Goal: Transaction & Acquisition: Obtain resource

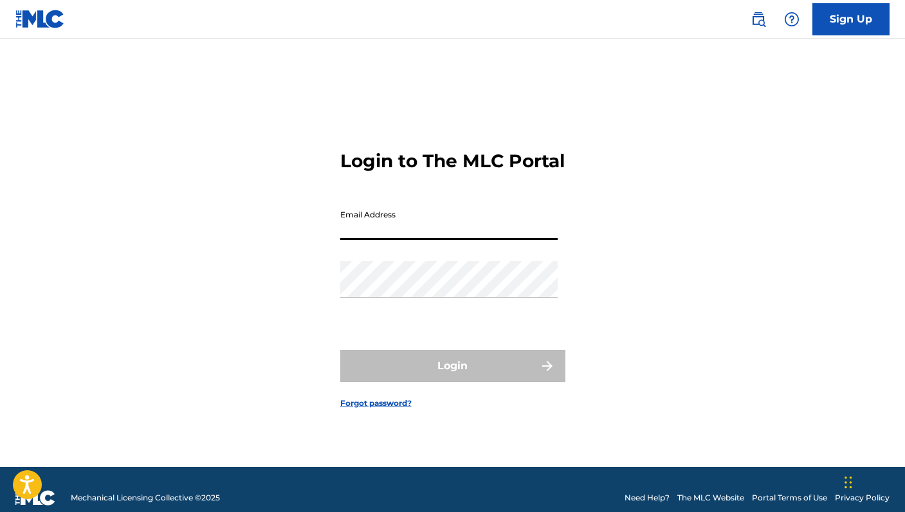
click at [498, 234] on input "Email Address" at bounding box center [448, 221] width 217 height 37
type input "[EMAIL_ADDRESS][DOMAIN_NAME]"
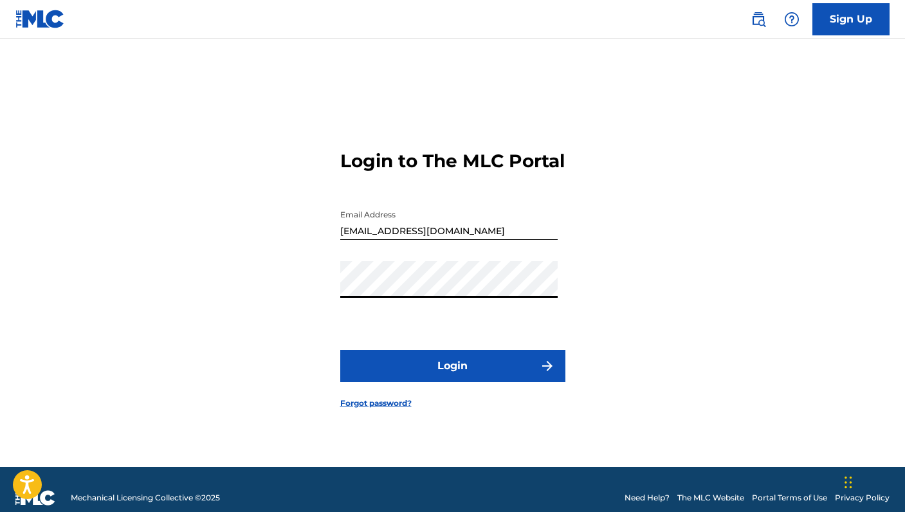
click at [454, 379] on button "Login" at bounding box center [452, 366] width 225 height 32
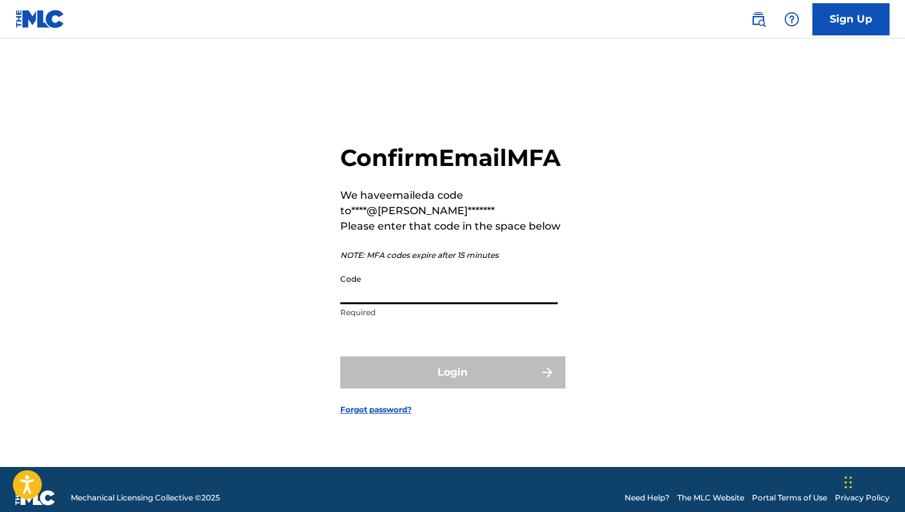
click at [465, 304] on input "Code" at bounding box center [448, 285] width 217 height 37
paste input "751853"
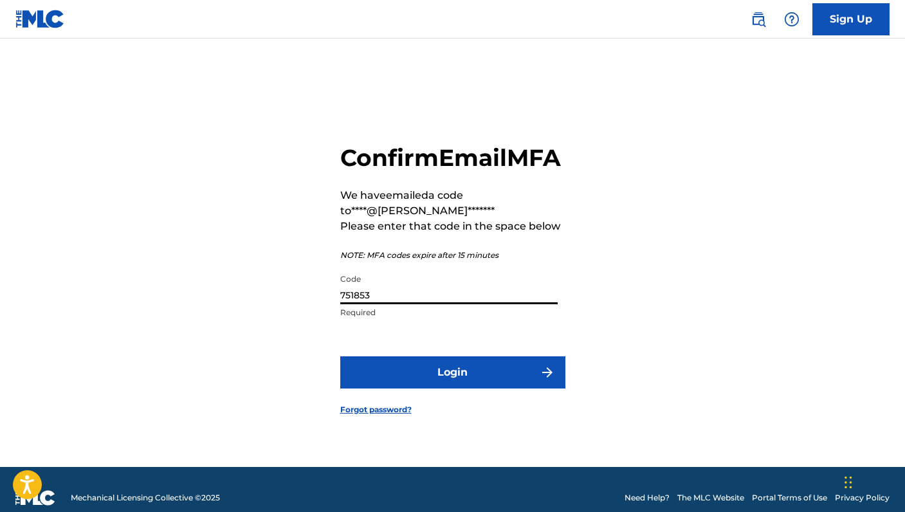
type input "751853"
click at [455, 379] on button "Login" at bounding box center [452, 372] width 225 height 32
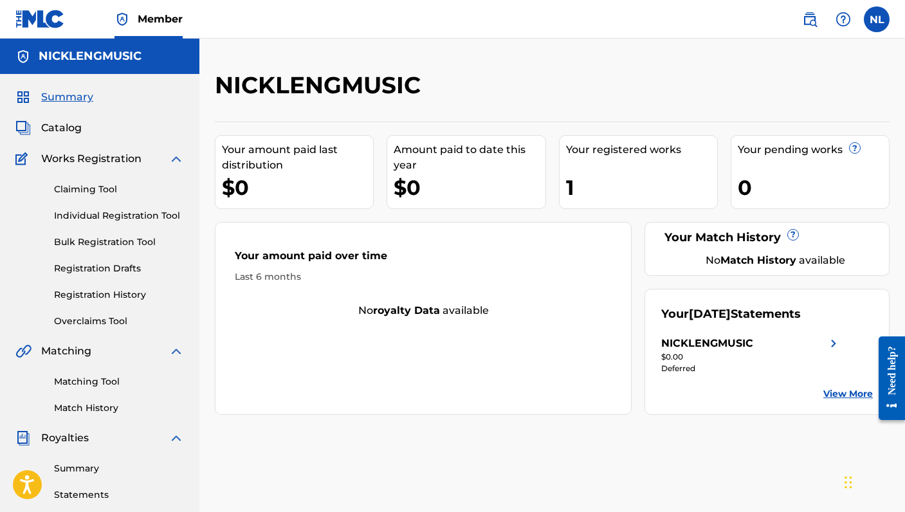
click at [79, 134] on span "Catalog" at bounding box center [61, 127] width 41 height 15
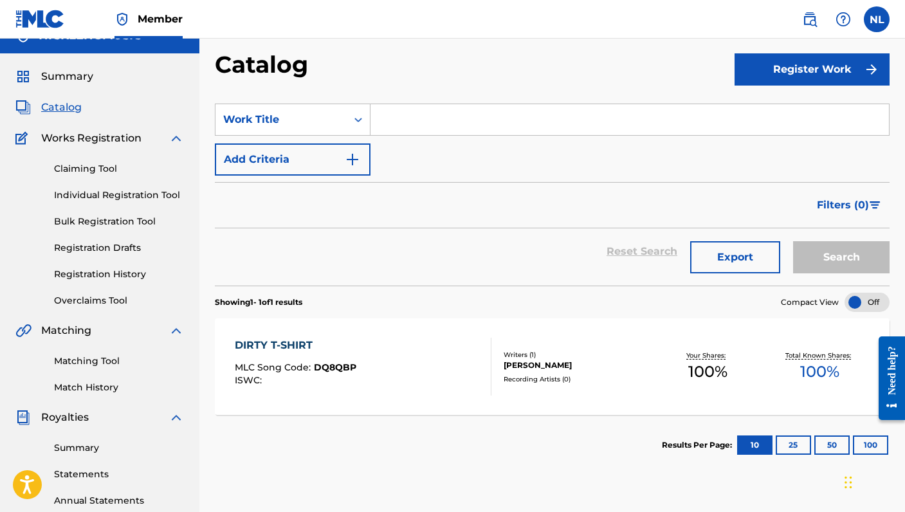
scroll to position [26, 0]
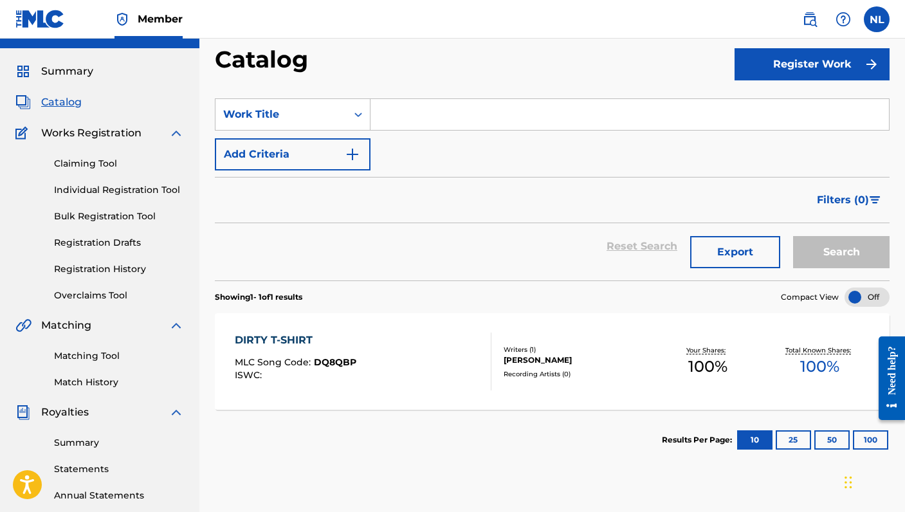
click at [62, 162] on link "Claiming Tool" at bounding box center [119, 164] width 130 height 14
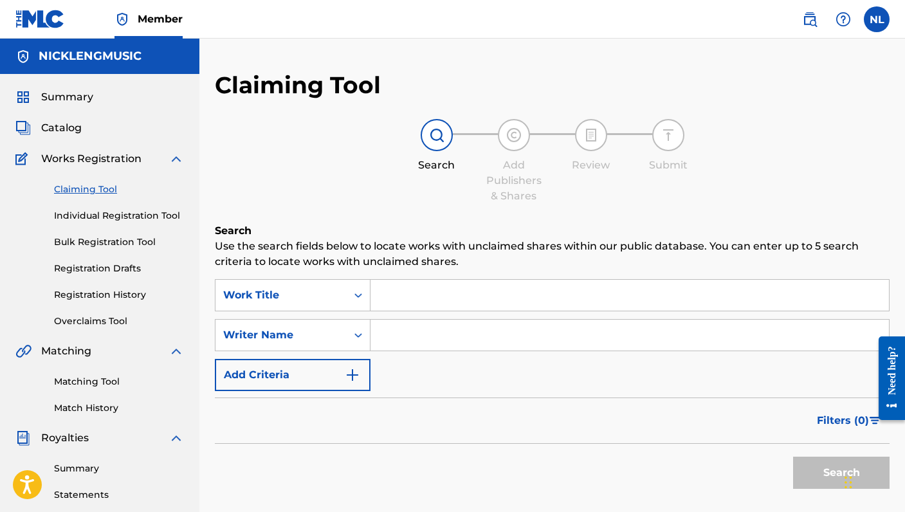
click at [429, 296] on input "Search Form" at bounding box center [629, 295] width 518 height 31
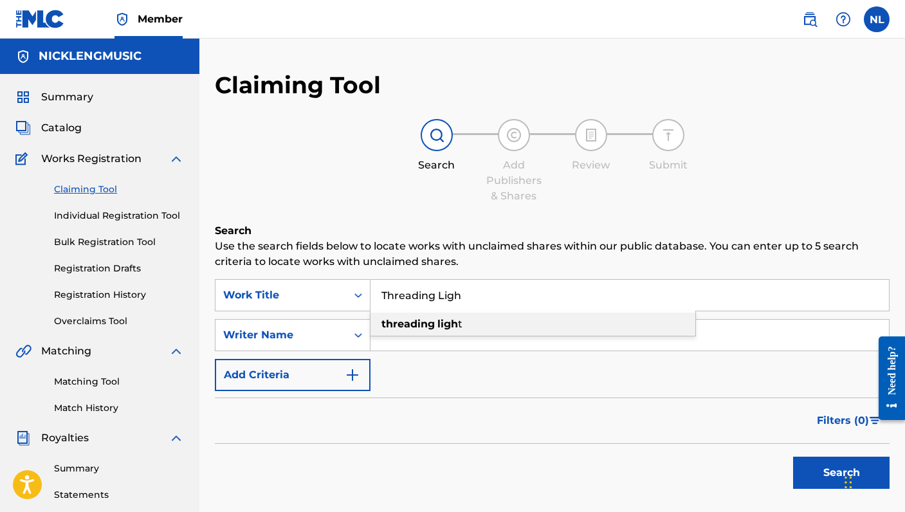
click at [489, 317] on div "threading ligh t" at bounding box center [532, 323] width 325 height 23
type input "threading light"
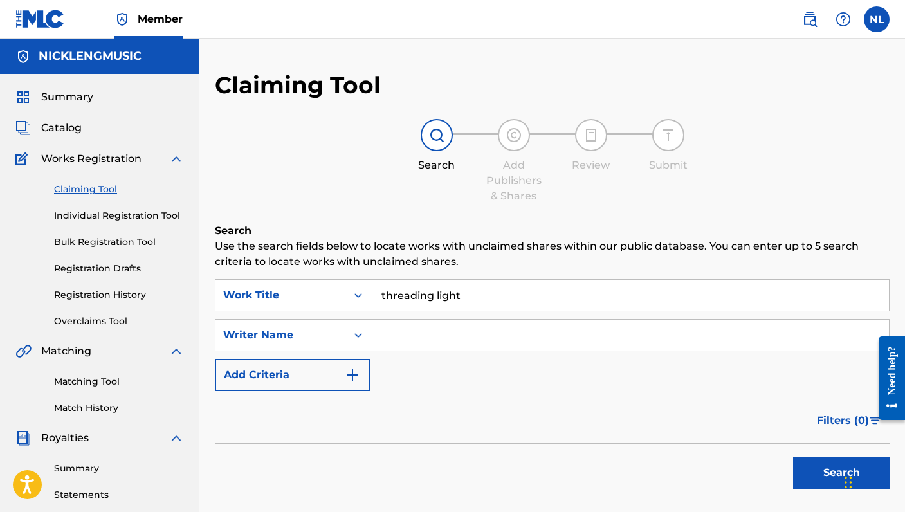
click at [476, 341] on input "Search Form" at bounding box center [629, 335] width 518 height 31
type input "Leng"
click at [793, 456] on button "Search" at bounding box center [841, 472] width 96 height 32
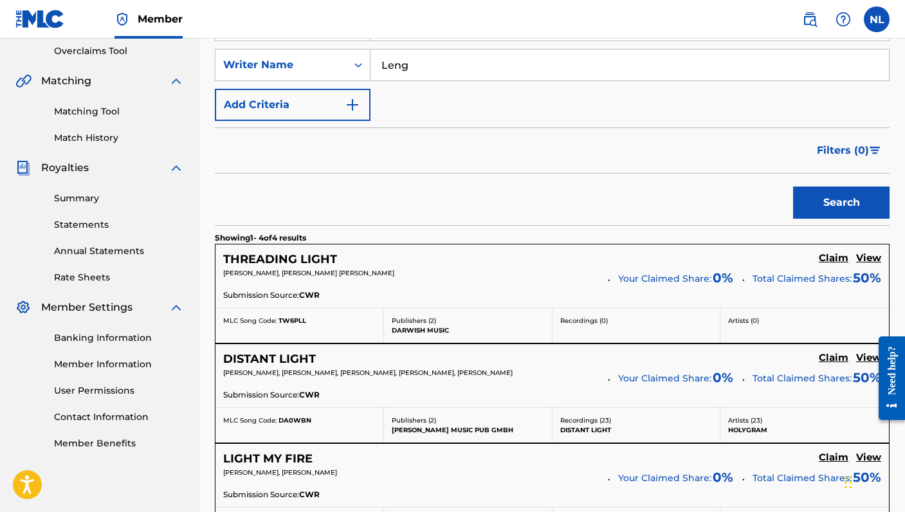
scroll to position [266, 0]
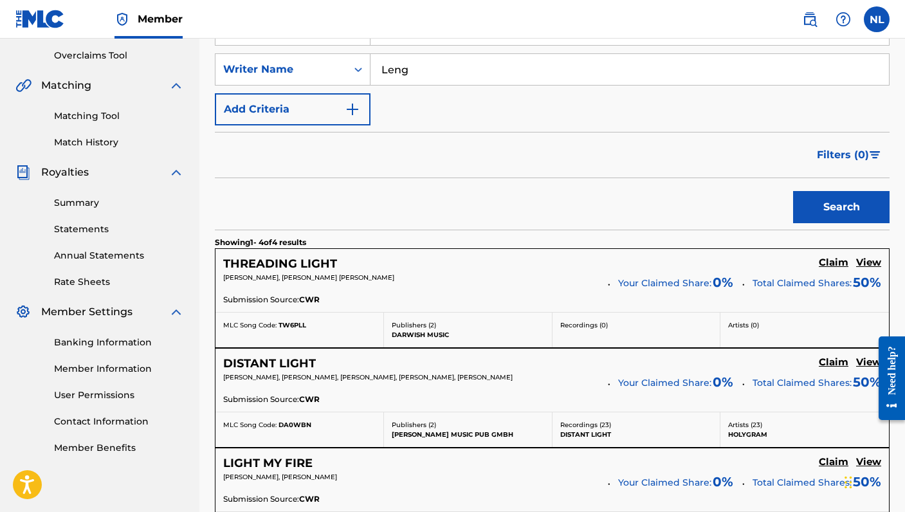
click at [843, 266] on h5 "Claim" at bounding box center [833, 263] width 30 height 12
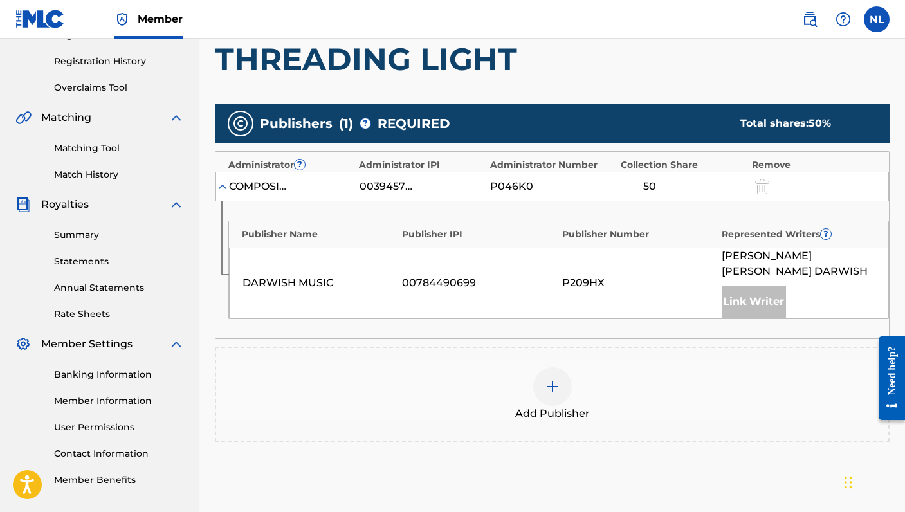
scroll to position [230, 0]
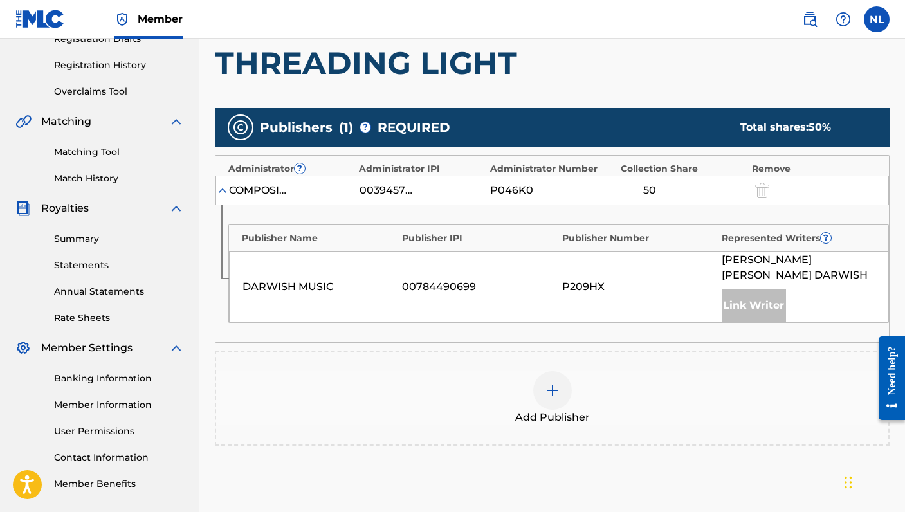
click at [554, 385] on div at bounding box center [552, 390] width 39 height 39
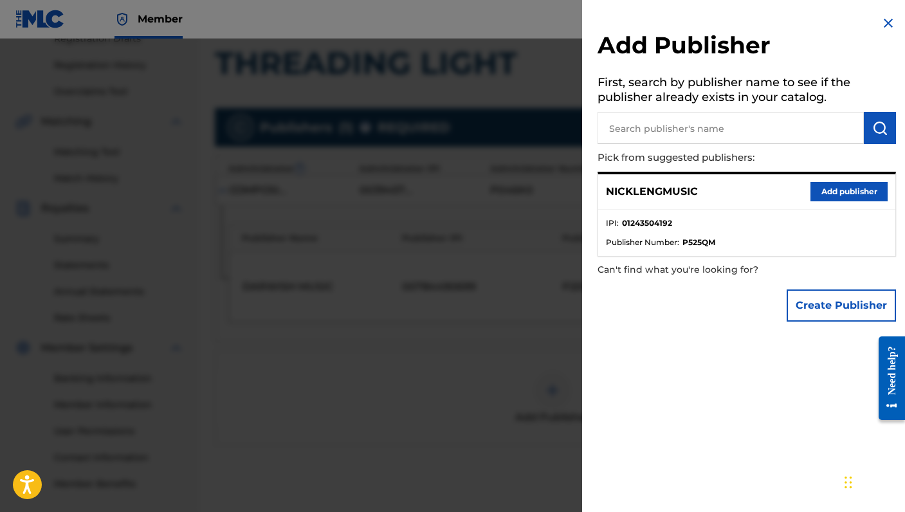
click at [829, 194] on button "Add publisher" at bounding box center [848, 191] width 77 height 19
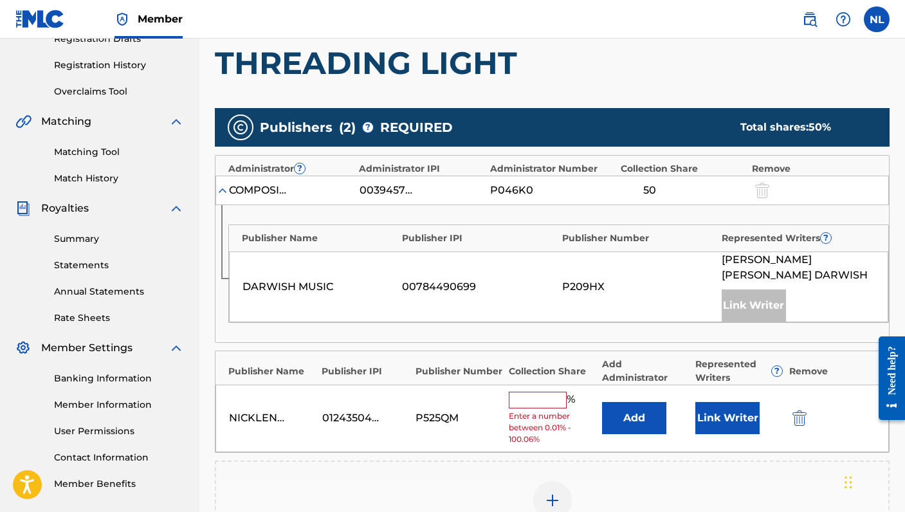
click at [551, 392] on input "text" at bounding box center [538, 400] width 58 height 17
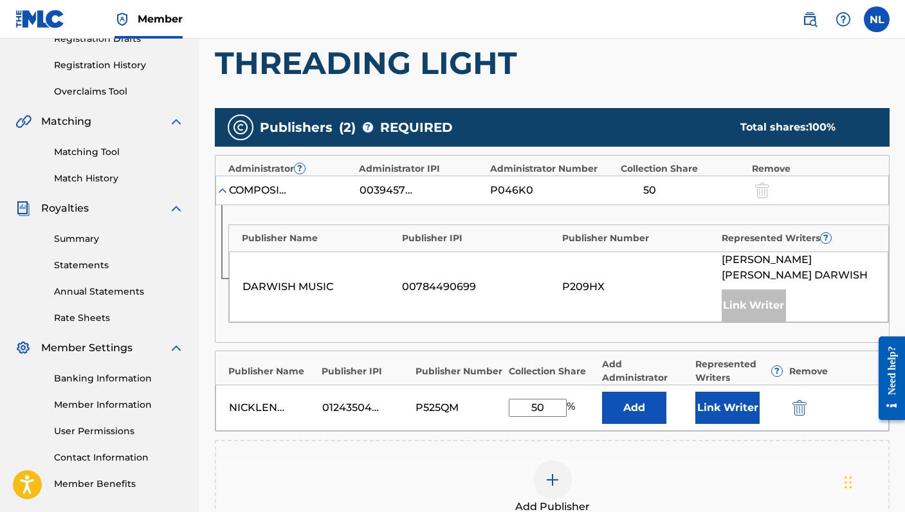
type input "50"
click at [683, 440] on div "Add Publisher" at bounding box center [552, 487] width 674 height 95
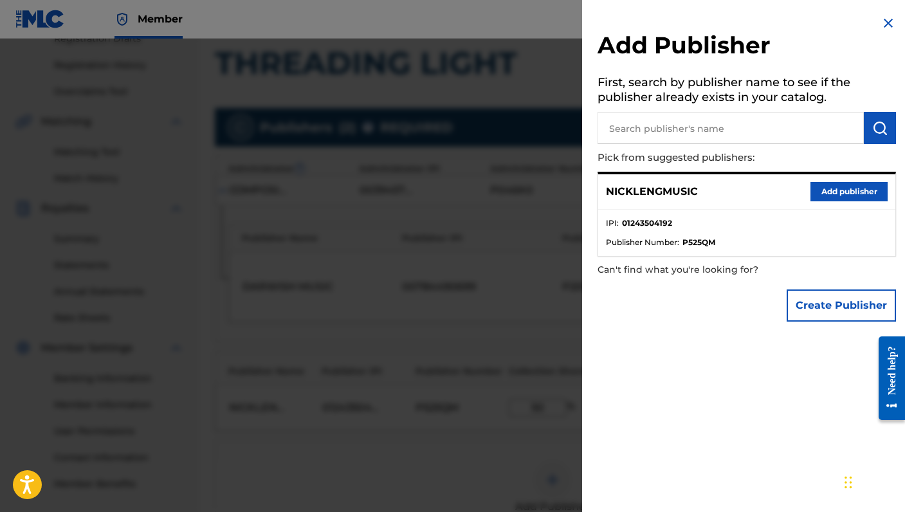
click at [872, 21] on div "Add Publisher First, search by publisher name to see if the publisher already e…" at bounding box center [746, 171] width 329 height 343
click at [880, 23] on img at bounding box center [887, 22] width 15 height 15
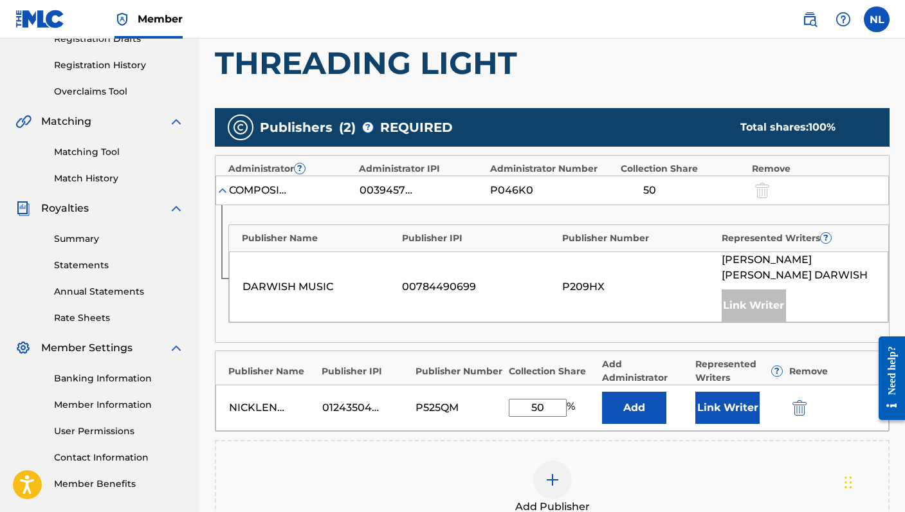
click at [705, 392] on button "Link Writer" at bounding box center [727, 408] width 64 height 32
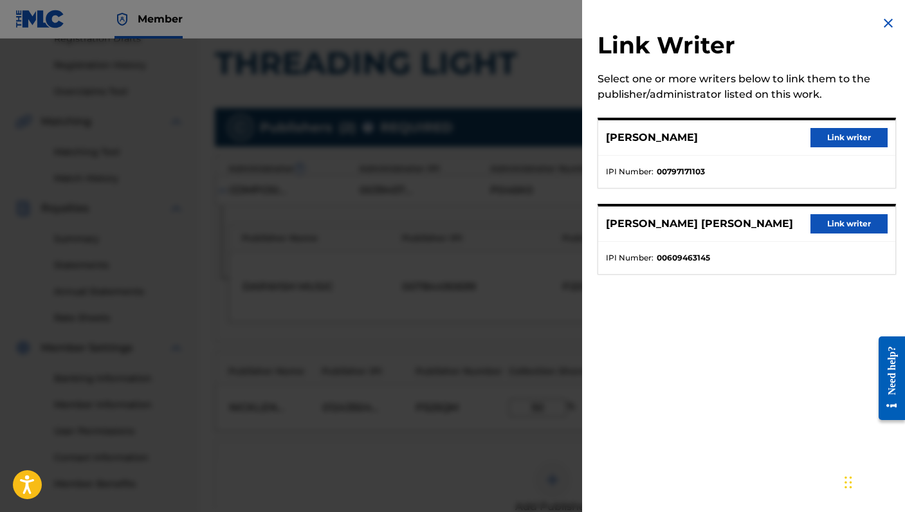
click at [842, 146] on button "Link writer" at bounding box center [848, 137] width 77 height 19
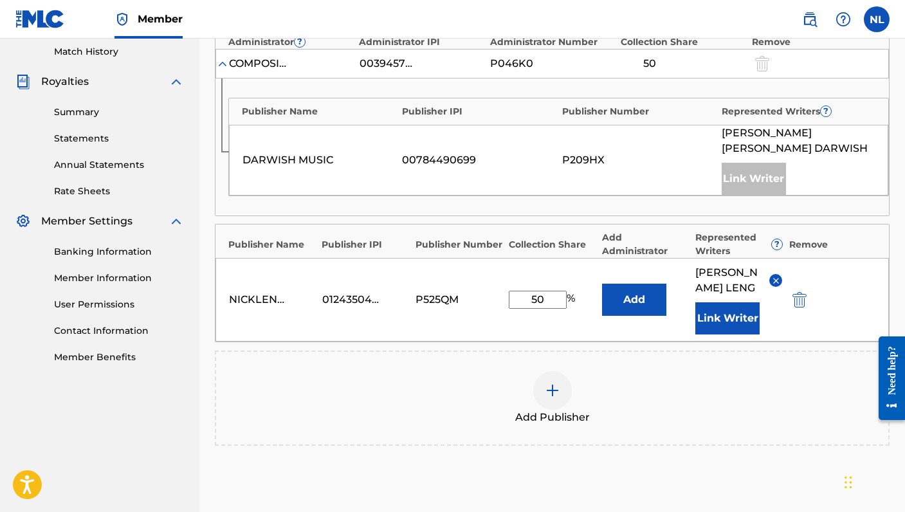
scroll to position [482, 0]
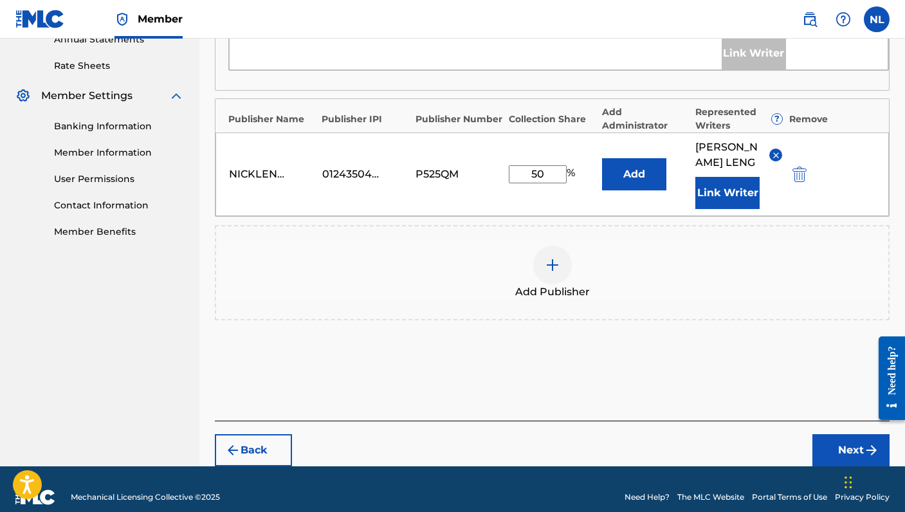
click at [833, 434] on button "Next" at bounding box center [850, 450] width 77 height 32
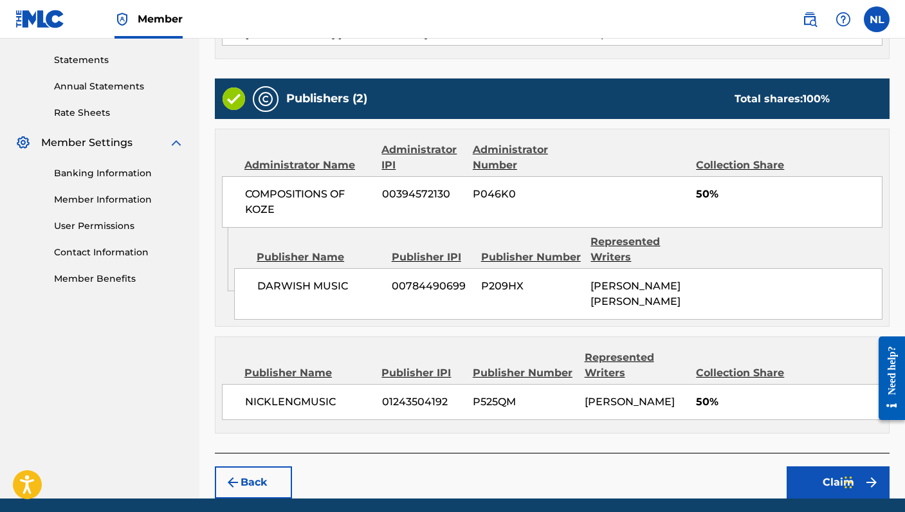
scroll to position [480, 0]
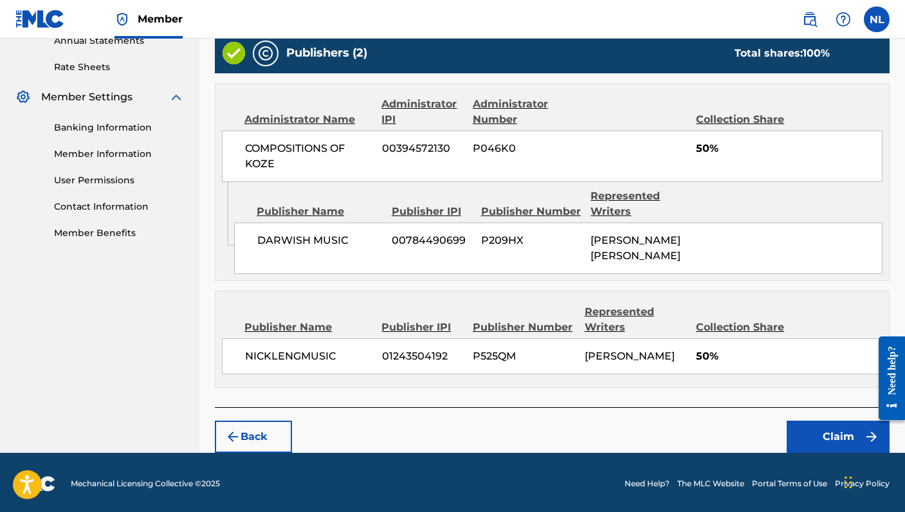
click at [824, 428] on button "Claim" at bounding box center [837, 436] width 103 height 32
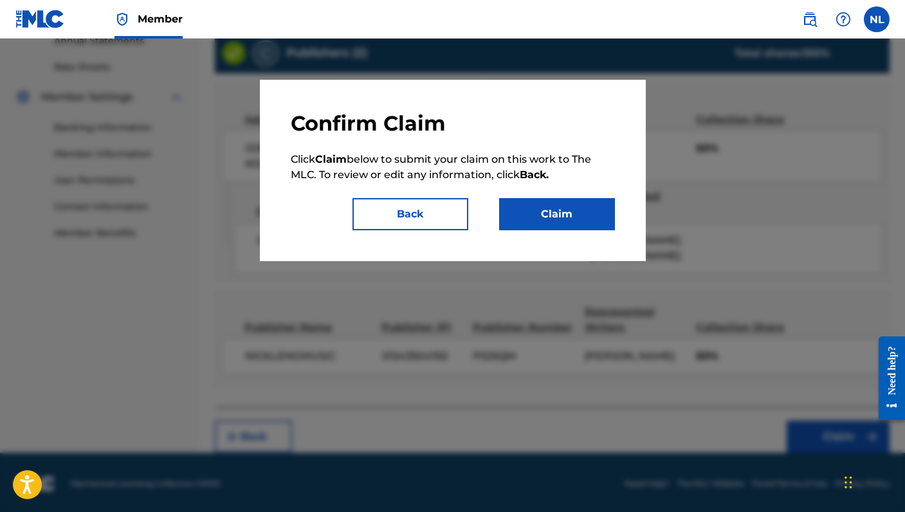
click at [527, 221] on button "Claim" at bounding box center [557, 214] width 116 height 32
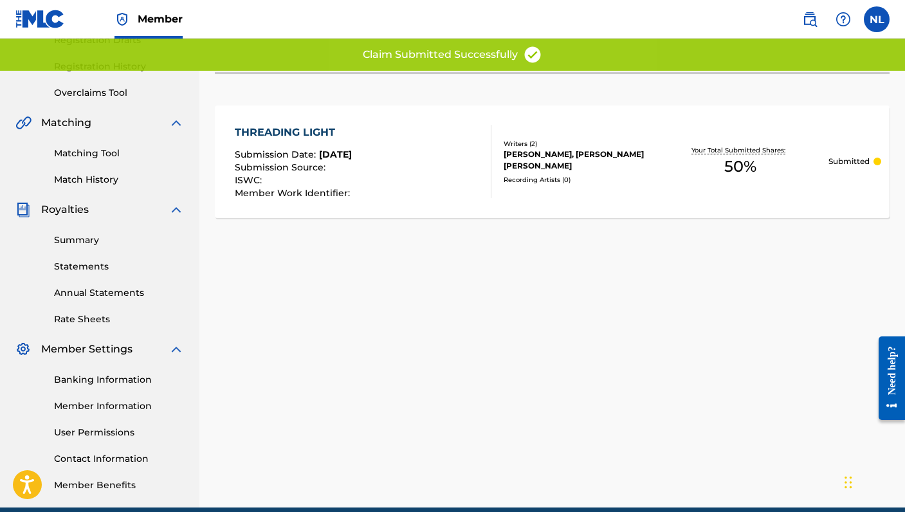
scroll to position [0, 0]
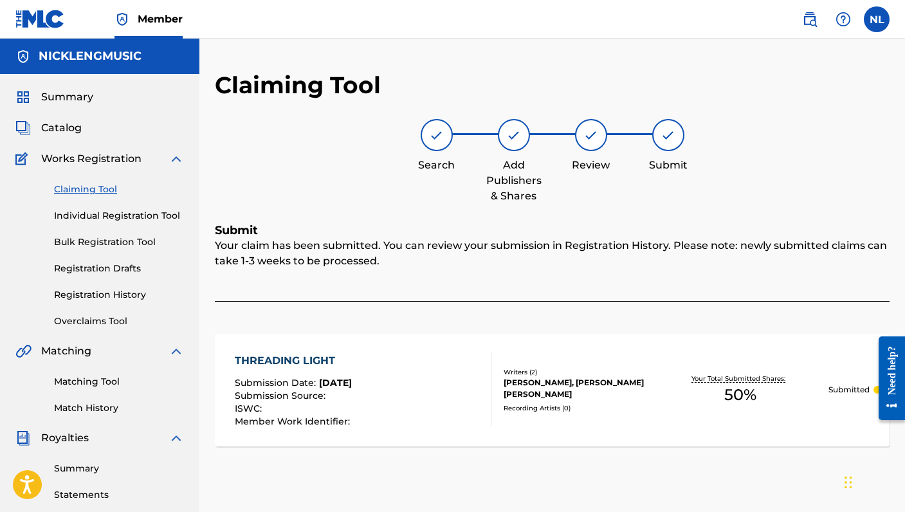
click at [109, 188] on link "Claiming Tool" at bounding box center [119, 190] width 130 height 14
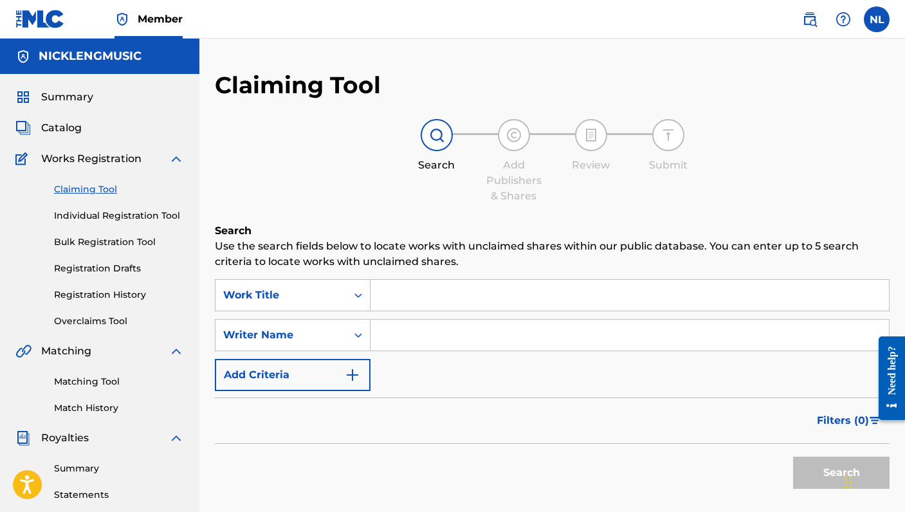
click at [399, 287] on input "Search Form" at bounding box center [629, 295] width 518 height 31
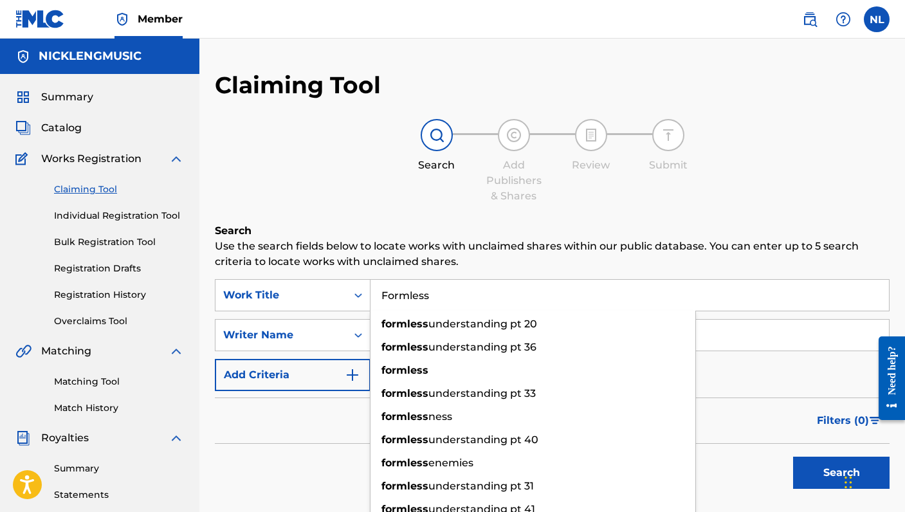
type input "Formless"
click at [415, 249] on p "Use the search fields below to locate works with unclaimed shares within our pu…" at bounding box center [552, 254] width 674 height 31
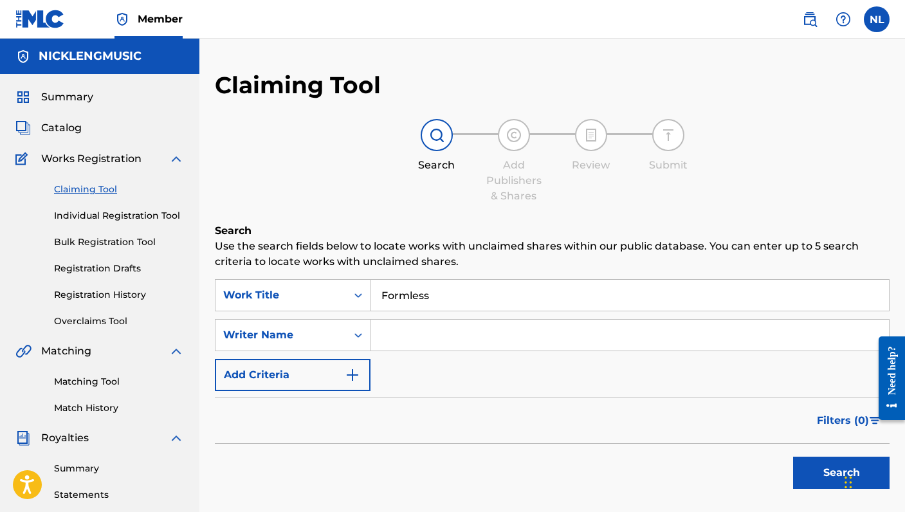
click at [396, 338] on input "Search Form" at bounding box center [629, 335] width 518 height 31
type input "leng"
click at [804, 460] on button "Search" at bounding box center [841, 472] width 96 height 32
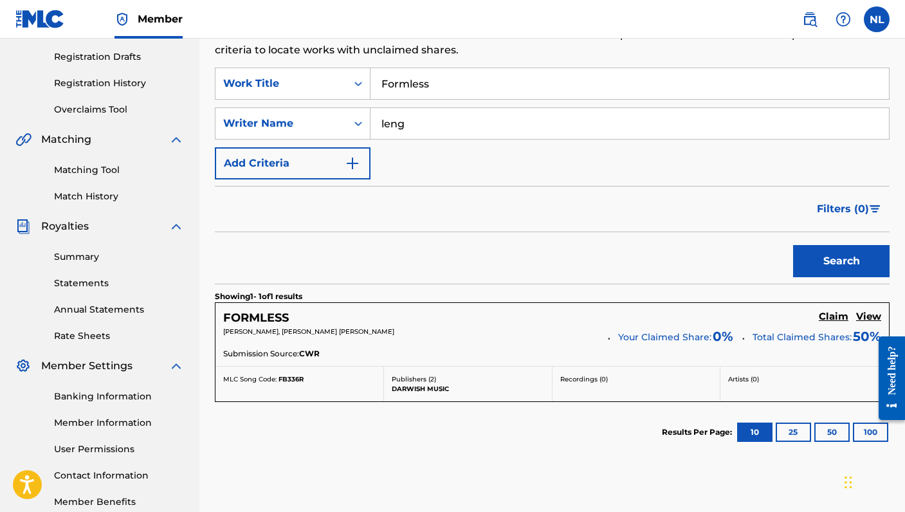
scroll to position [288, 0]
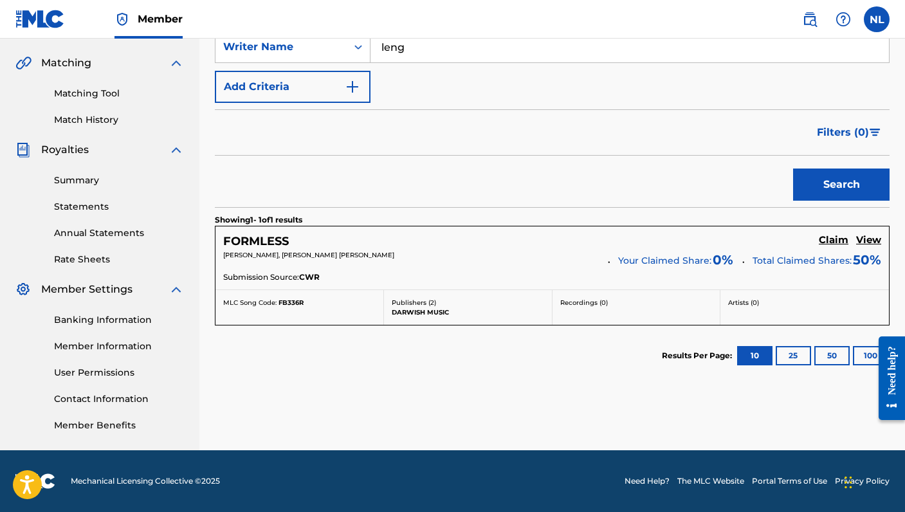
click at [838, 240] on h5 "Claim" at bounding box center [833, 240] width 30 height 12
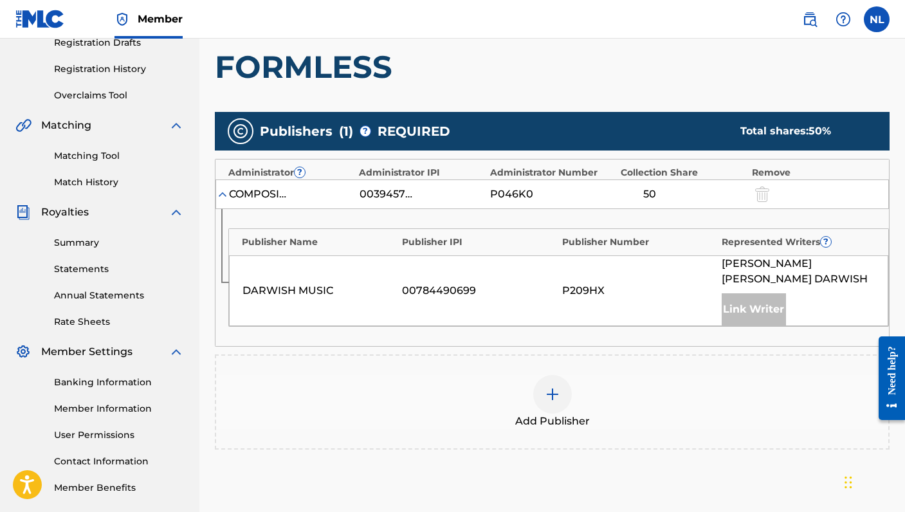
scroll to position [234, 0]
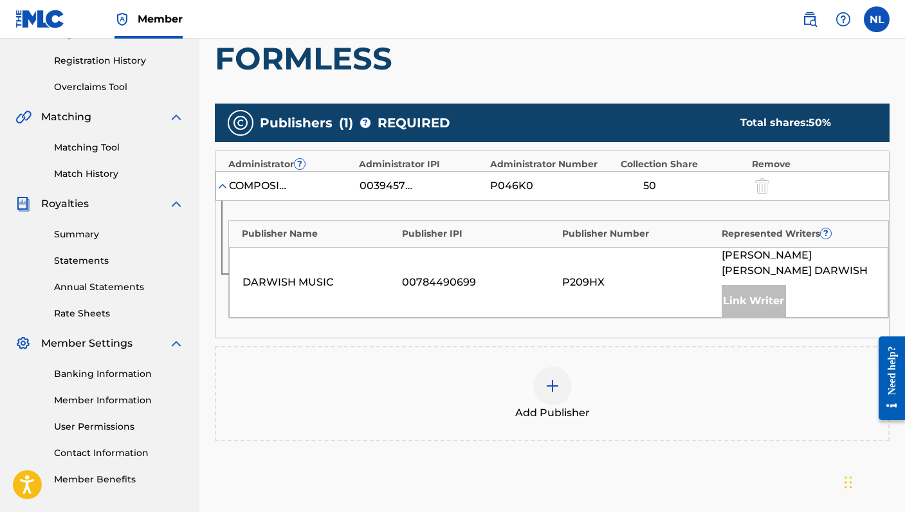
click at [557, 378] on img at bounding box center [552, 385] width 15 height 15
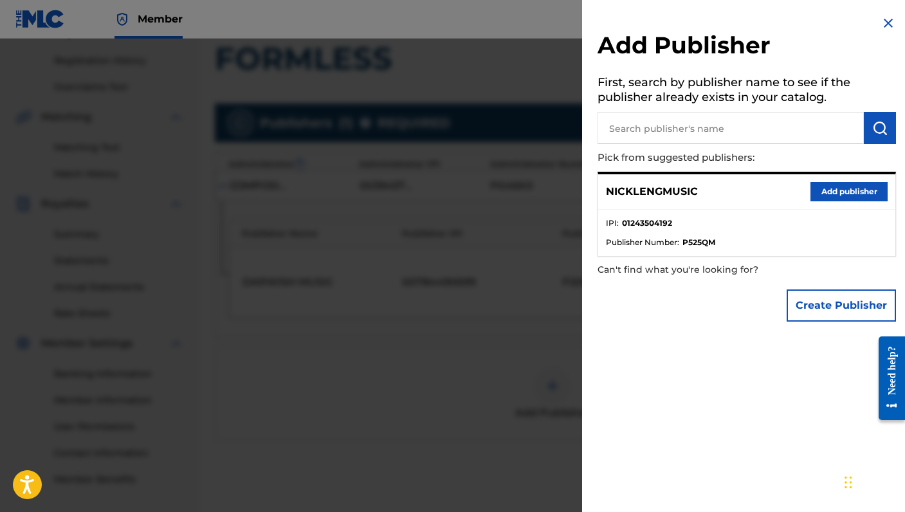
click at [811, 184] on button "Add publisher" at bounding box center [848, 191] width 77 height 19
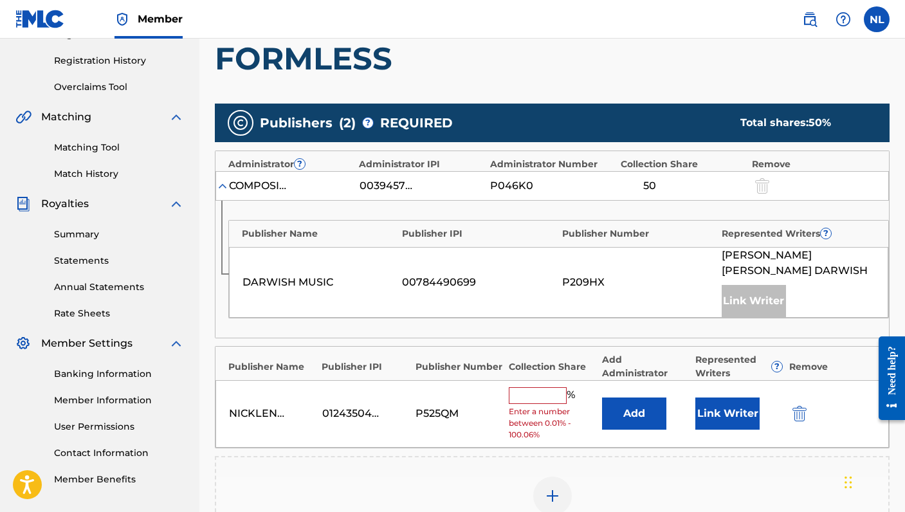
click at [707, 397] on button "Link Writer" at bounding box center [727, 413] width 64 height 32
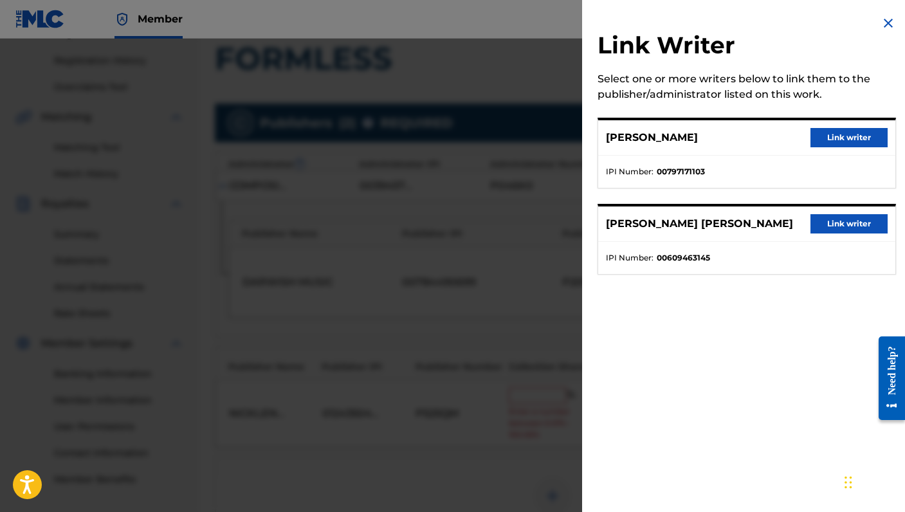
click at [840, 137] on button "Link writer" at bounding box center [848, 137] width 77 height 19
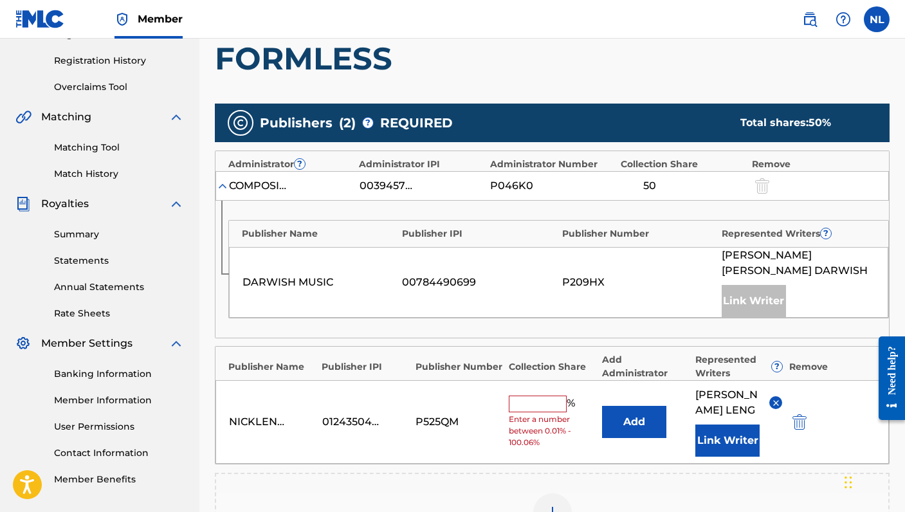
click at [543, 395] on input "text" at bounding box center [538, 403] width 58 height 17
type input "50"
click at [607, 456] on div "Publishers ( 2 ) ? REQUIRED Total shares: 100 % Administrator ? Administrator I…" at bounding box center [552, 336] width 674 height 464
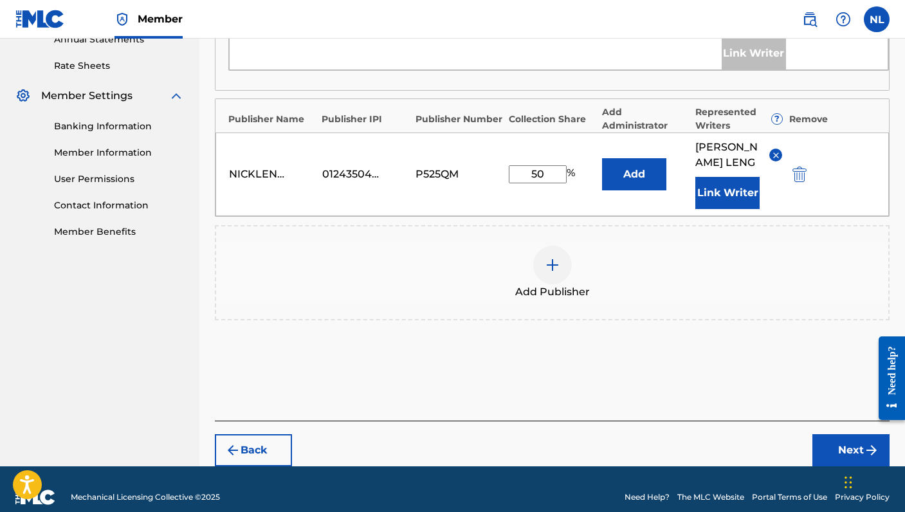
click at [849, 434] on button "Next" at bounding box center [850, 450] width 77 height 32
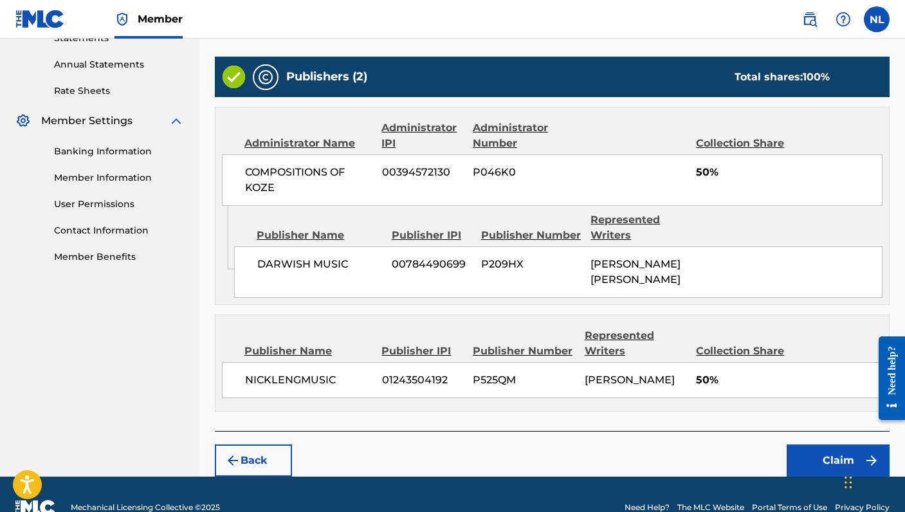
scroll to position [480, 0]
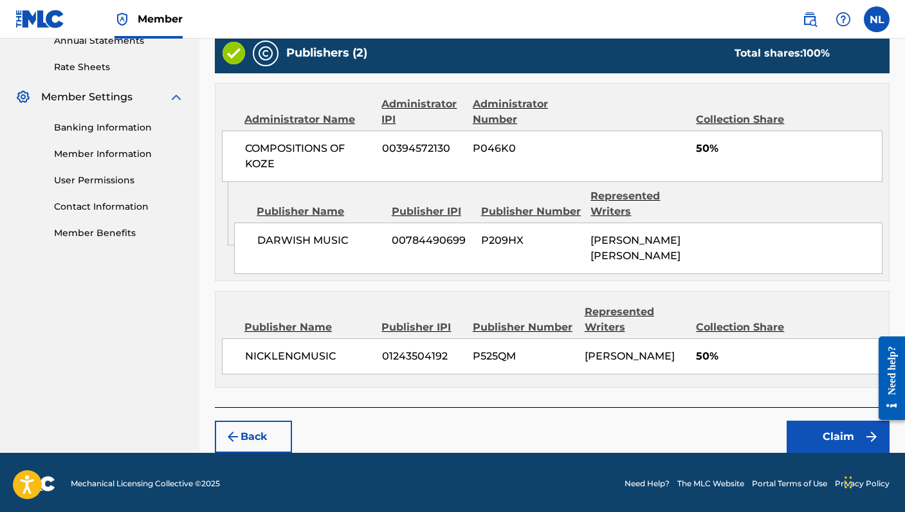
click at [807, 435] on button "Claim" at bounding box center [837, 436] width 103 height 32
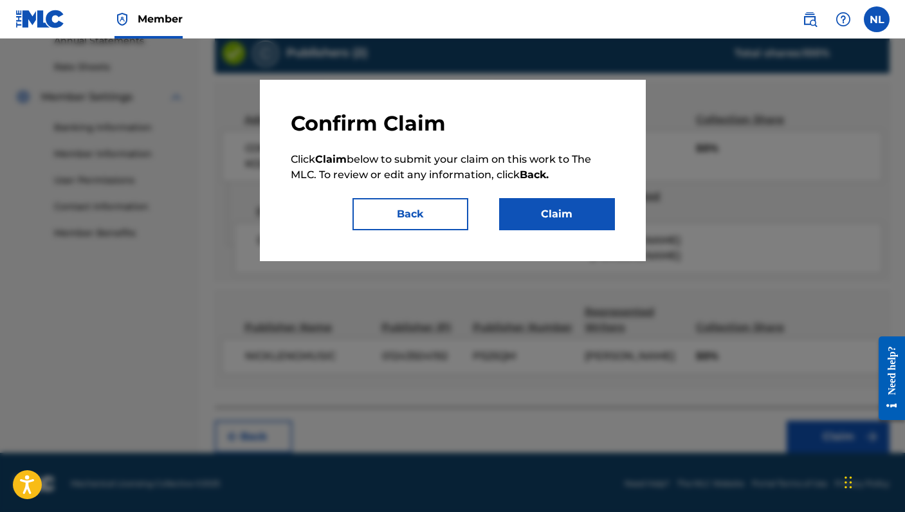
click at [585, 215] on button "Claim" at bounding box center [557, 214] width 116 height 32
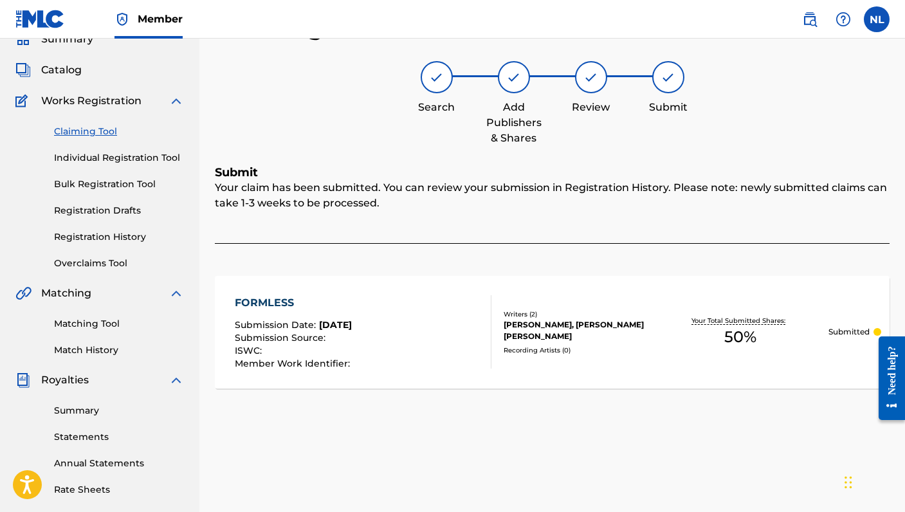
scroll to position [0, 0]
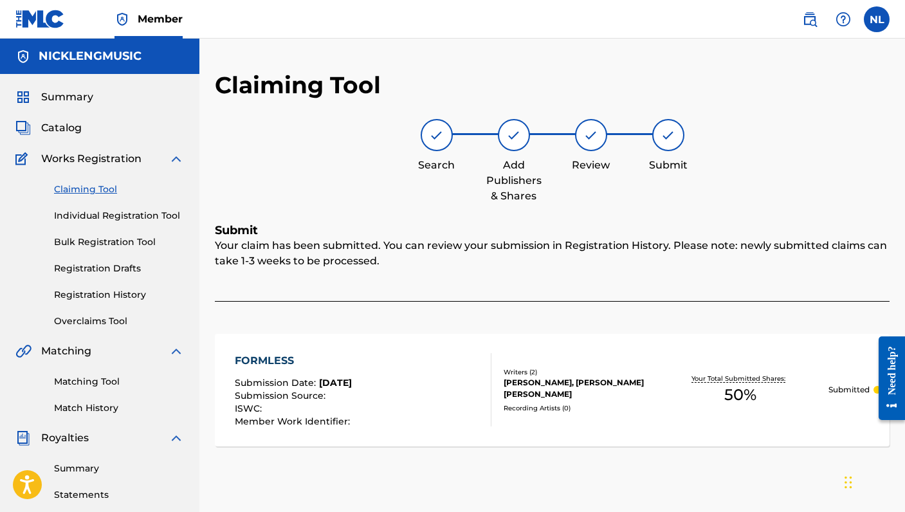
click at [102, 188] on link "Claiming Tool" at bounding box center [119, 190] width 130 height 14
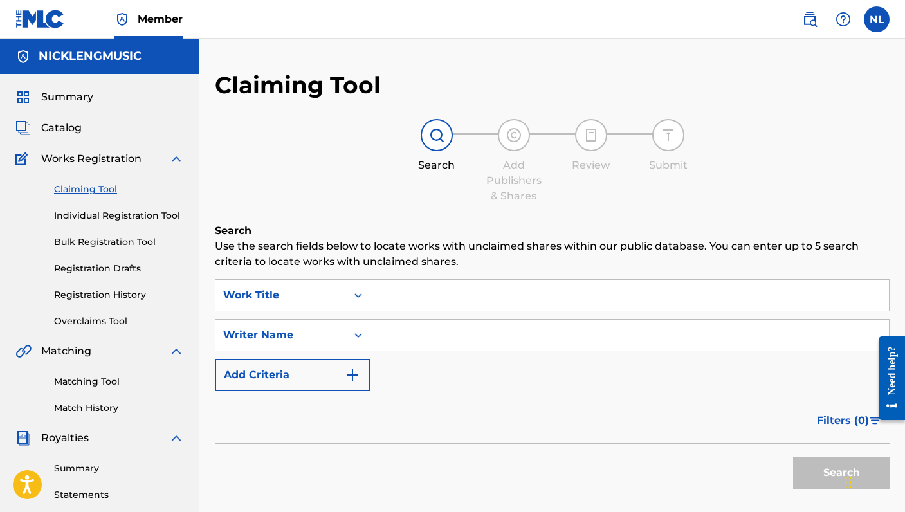
click at [418, 287] on input "Search Form" at bounding box center [629, 295] width 518 height 31
paste input "Reverie"
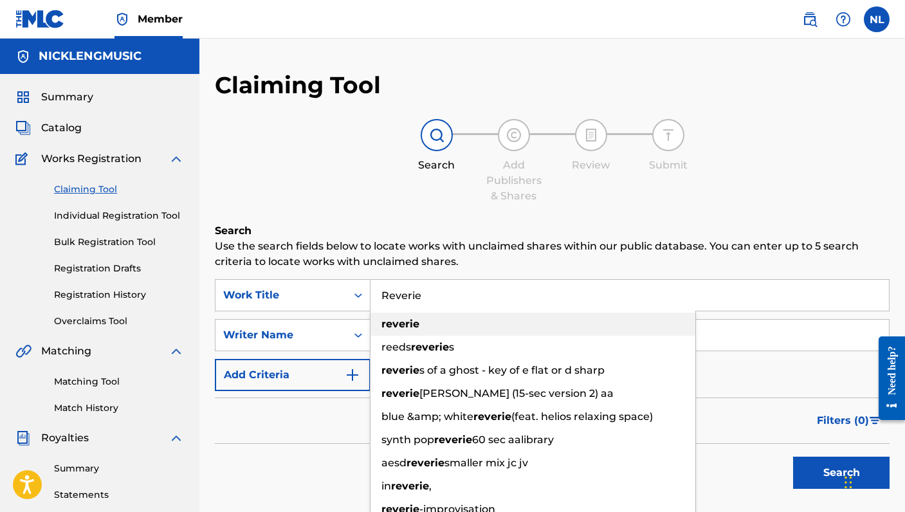
click at [417, 318] on strong "reverie" at bounding box center [400, 324] width 38 height 12
type input "reverie"
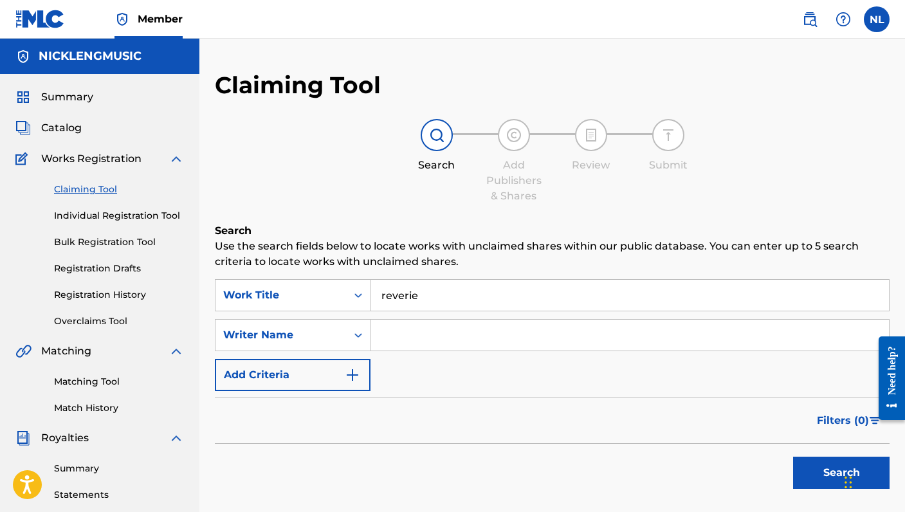
click at [411, 333] on input "Search Form" at bounding box center [629, 335] width 518 height 31
type input "Leng"
click at [485, 244] on p "Use the search fields below to locate works with unclaimed shares within our pu…" at bounding box center [552, 254] width 674 height 31
click at [798, 467] on button "Search" at bounding box center [841, 472] width 96 height 32
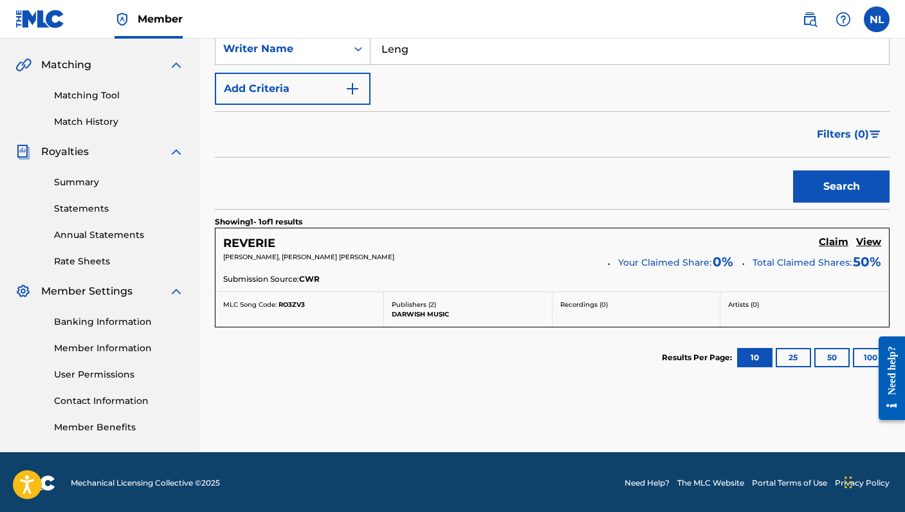
scroll to position [288, 0]
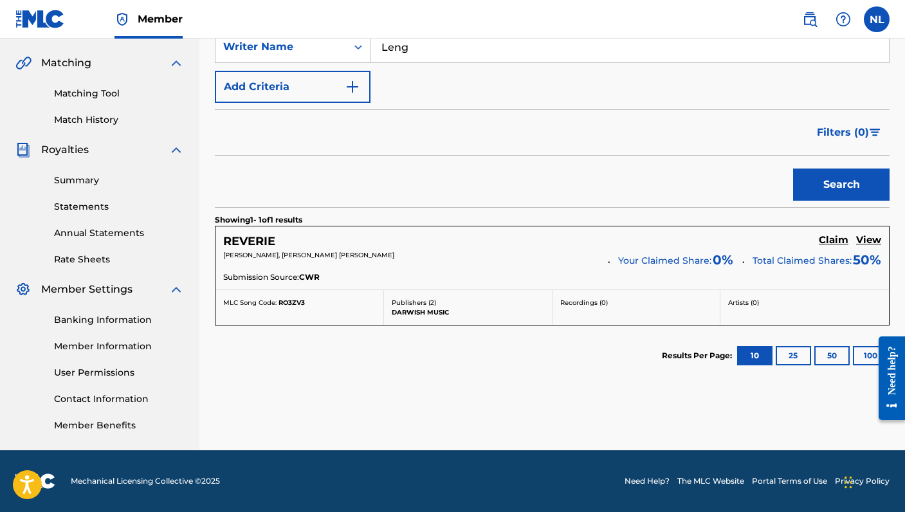
click at [827, 244] on h5 "Claim" at bounding box center [833, 240] width 30 height 12
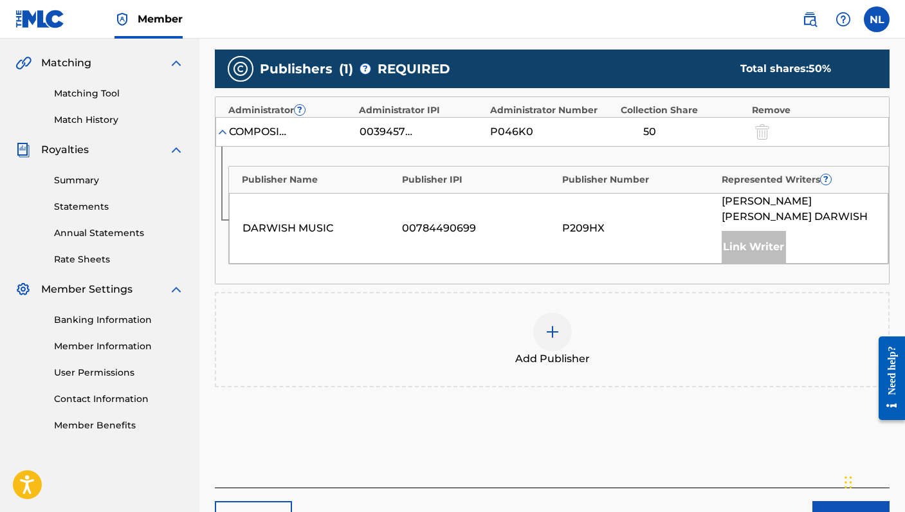
click at [565, 320] on div at bounding box center [552, 331] width 39 height 39
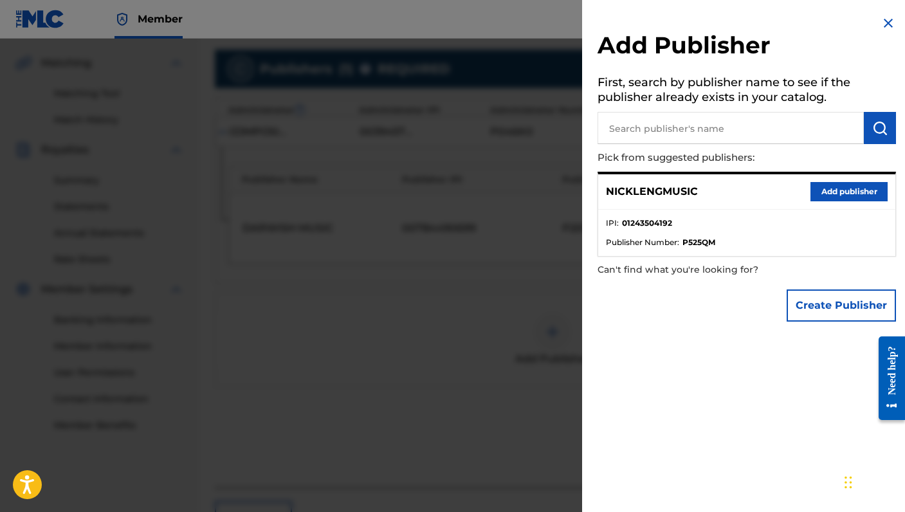
click at [831, 192] on button "Add publisher" at bounding box center [848, 191] width 77 height 19
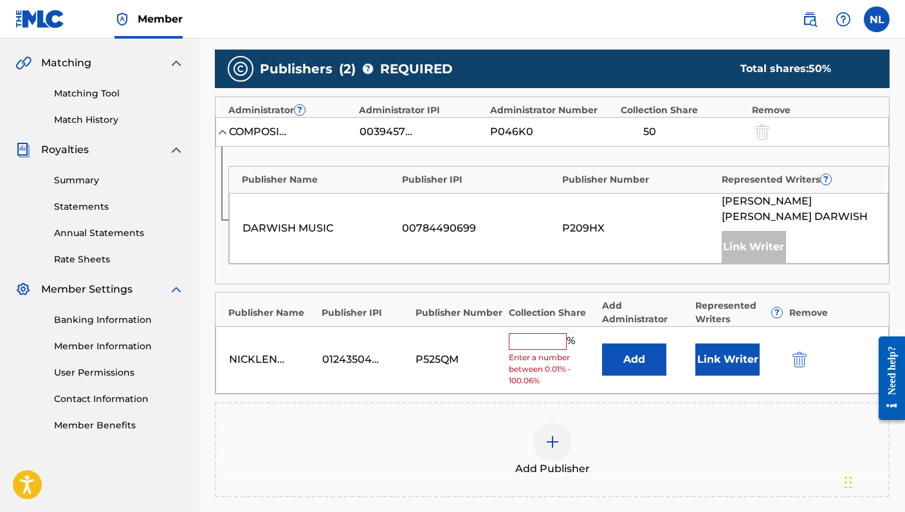
click at [545, 333] on input "text" at bounding box center [538, 341] width 58 height 17
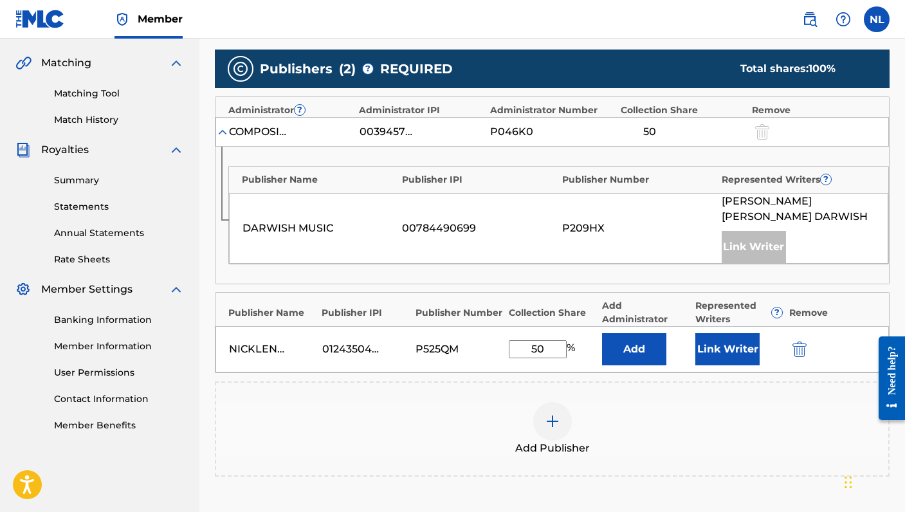
type input "50"
click at [721, 335] on button "Link Writer" at bounding box center [727, 349] width 64 height 32
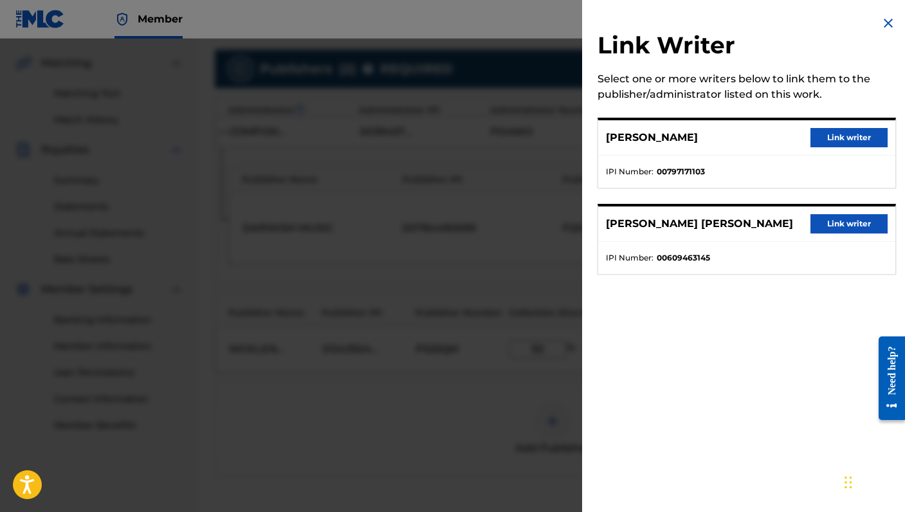
click at [840, 133] on button "Link writer" at bounding box center [848, 137] width 77 height 19
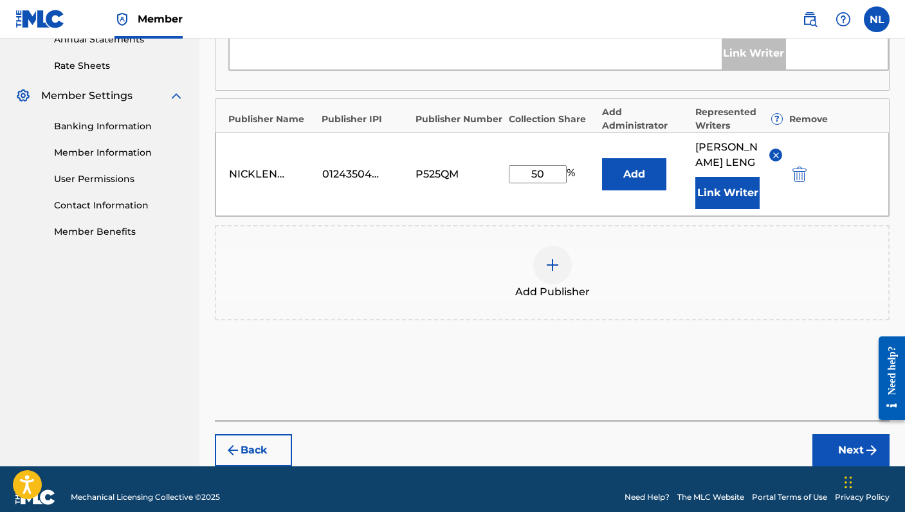
click at [835, 434] on button "Next" at bounding box center [850, 450] width 77 height 32
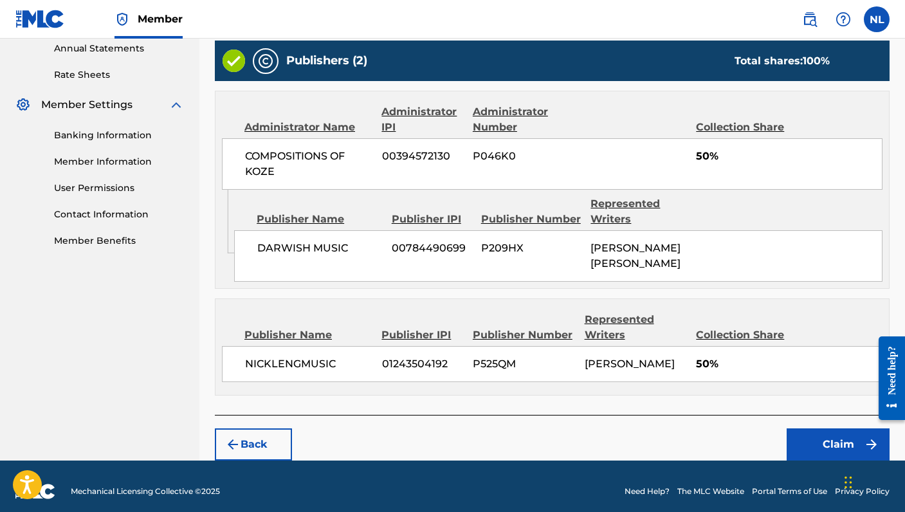
scroll to position [480, 0]
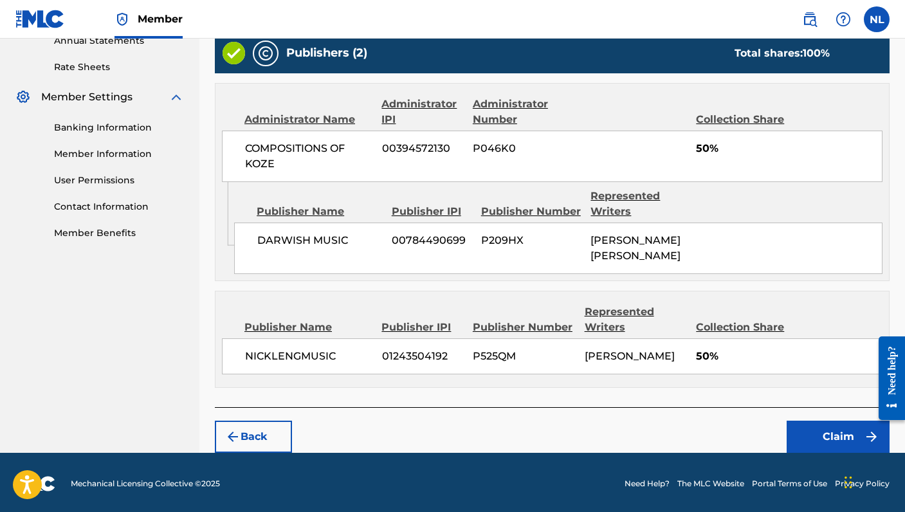
click at [830, 434] on button "Claim" at bounding box center [837, 436] width 103 height 32
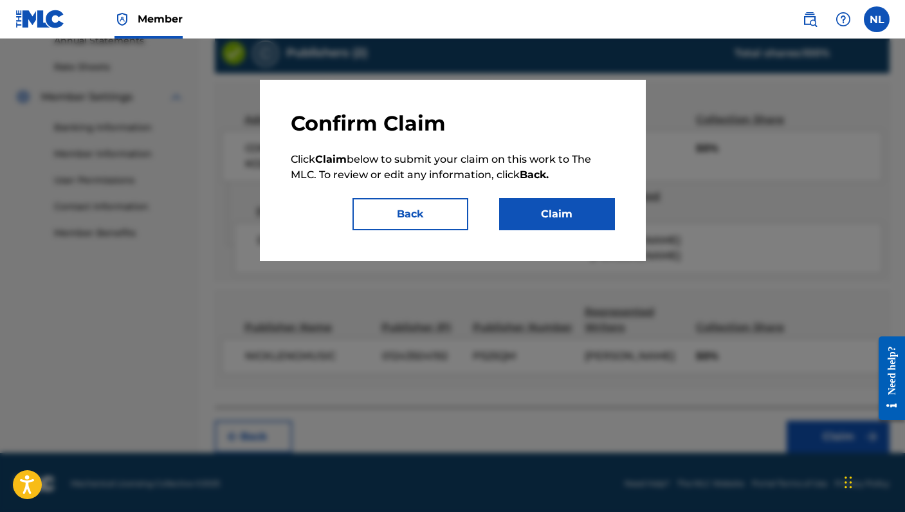
click at [542, 212] on button "Claim" at bounding box center [557, 214] width 116 height 32
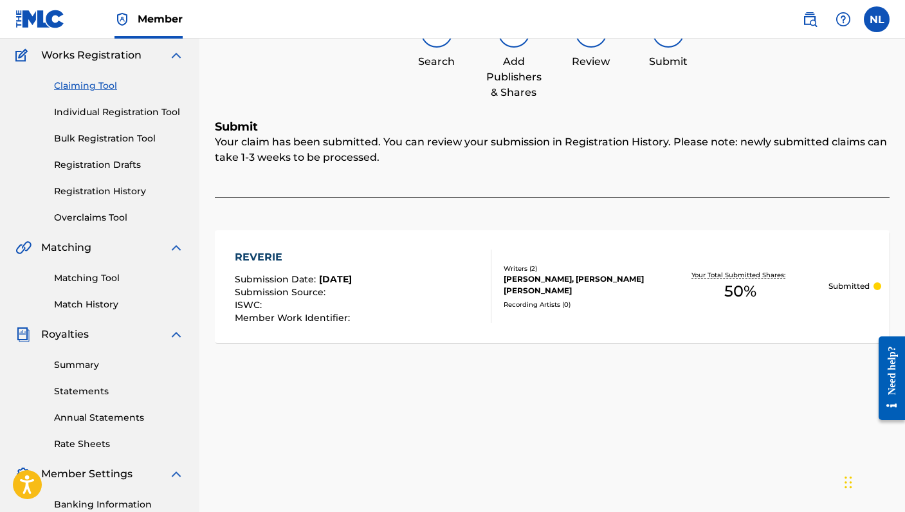
scroll to position [89, 0]
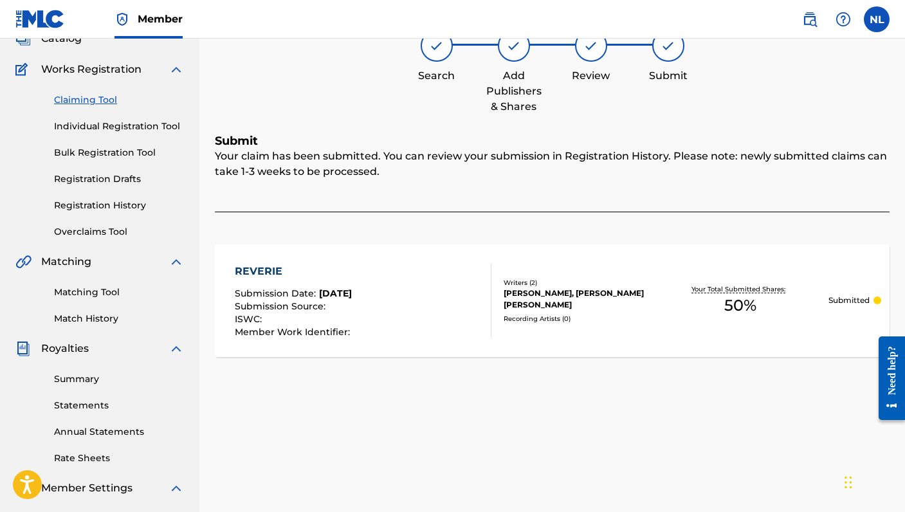
click at [275, 267] on div "REVERIE" at bounding box center [294, 271] width 118 height 15
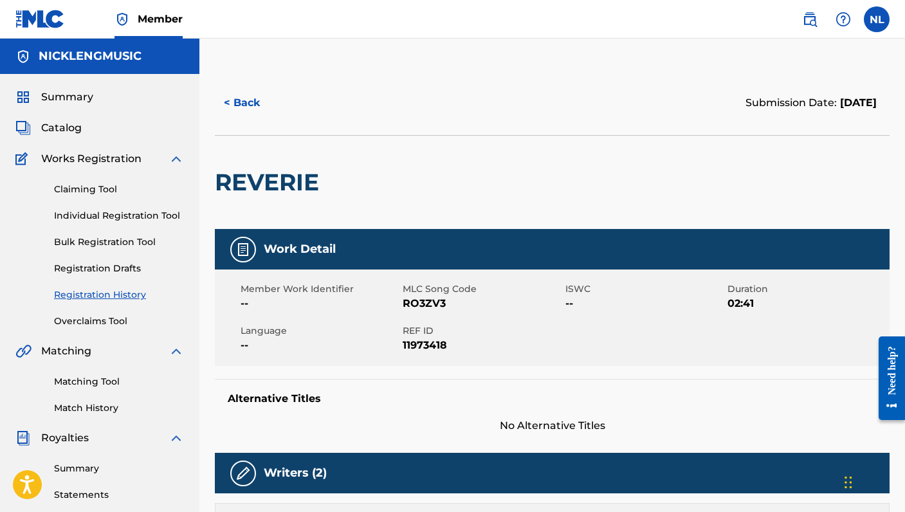
click at [69, 124] on span "Catalog" at bounding box center [61, 127] width 41 height 15
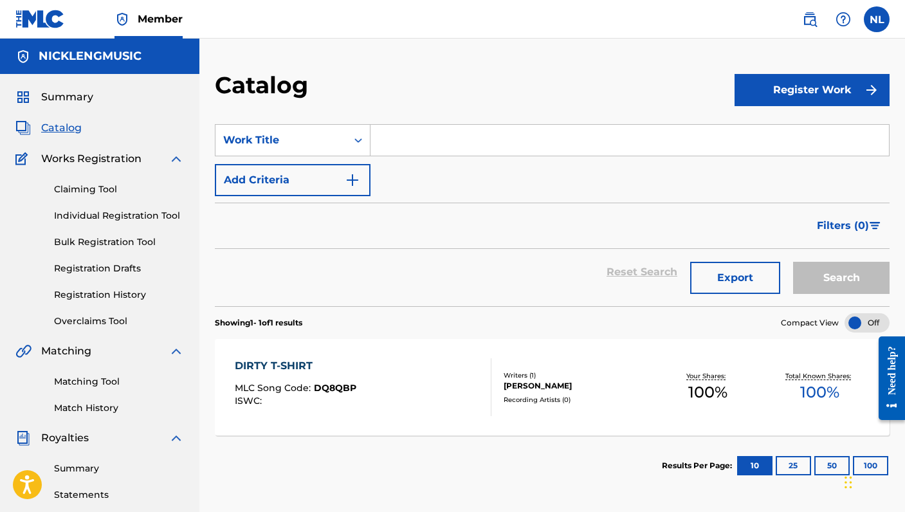
click at [91, 186] on link "Claiming Tool" at bounding box center [119, 190] width 130 height 14
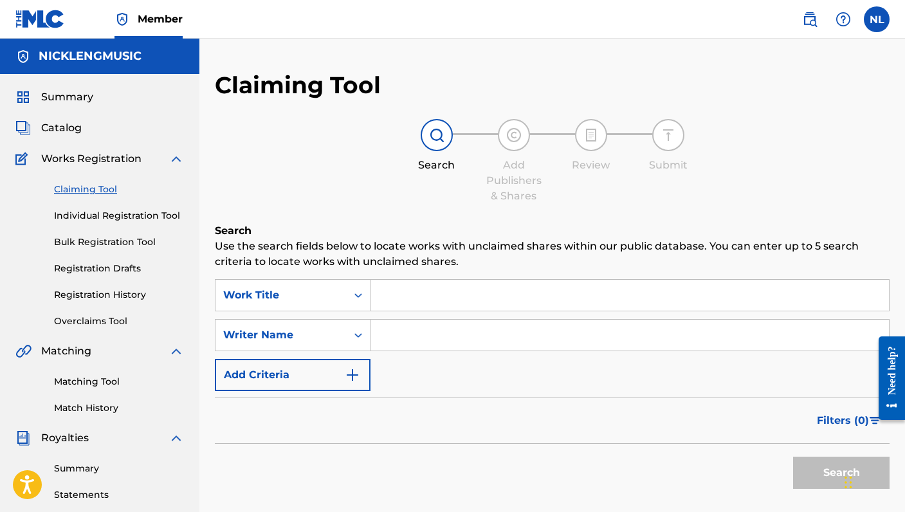
click at [398, 300] on input "Search Form" at bounding box center [629, 295] width 518 height 31
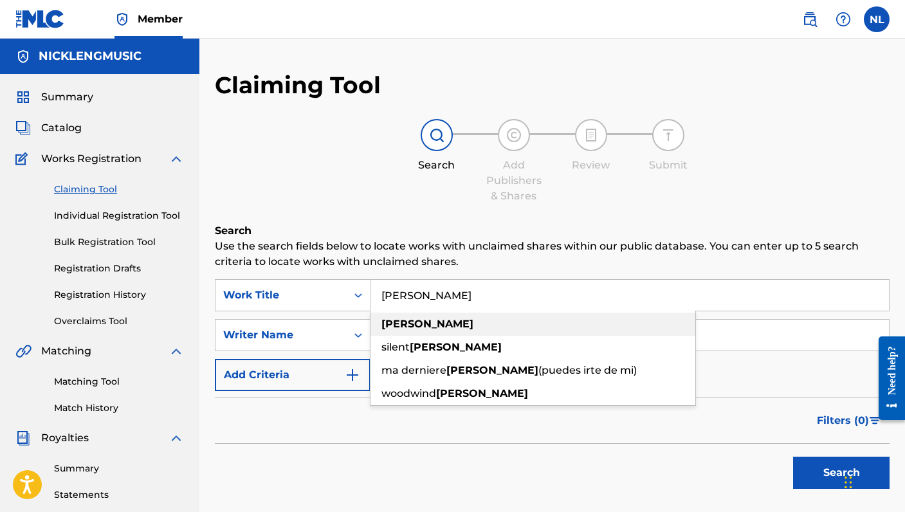
type input "[PERSON_NAME]"
click at [440, 329] on div "[PERSON_NAME]" at bounding box center [532, 323] width 325 height 23
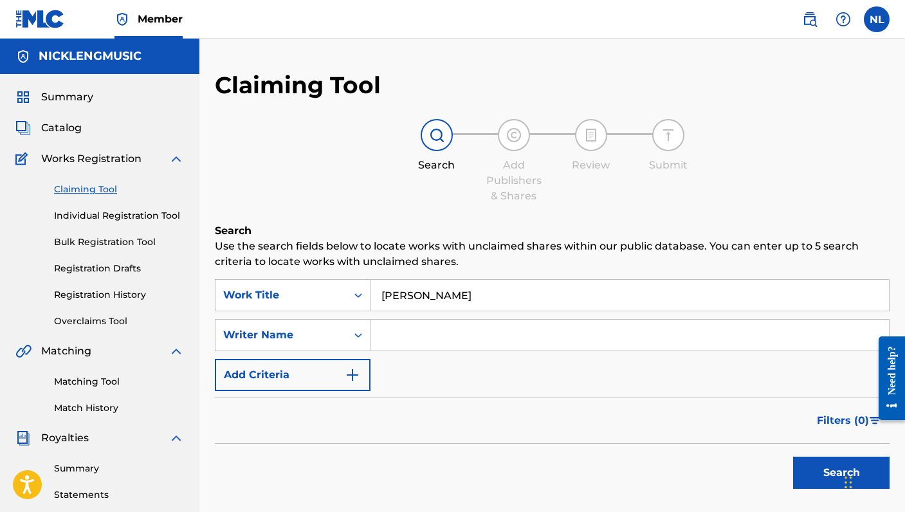
click at [428, 334] on input "Search Form" at bounding box center [629, 335] width 518 height 31
type input "leng"
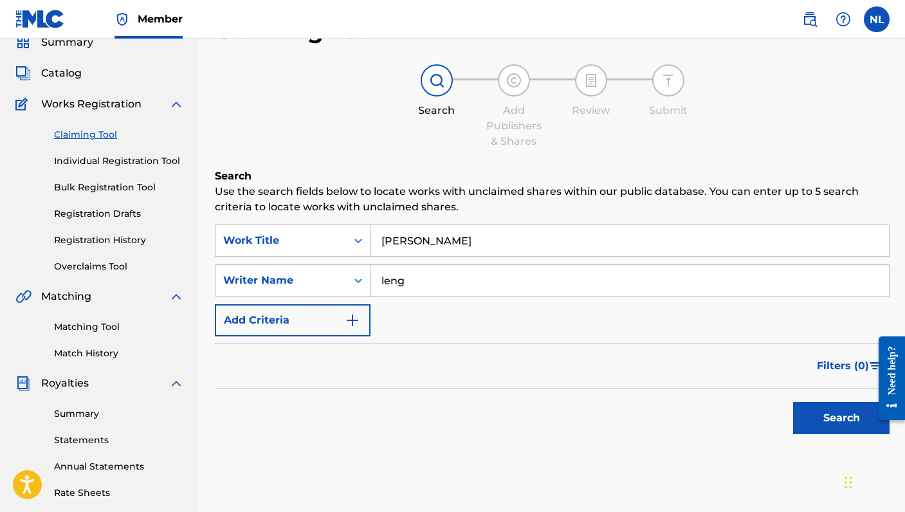
scroll to position [78, 0]
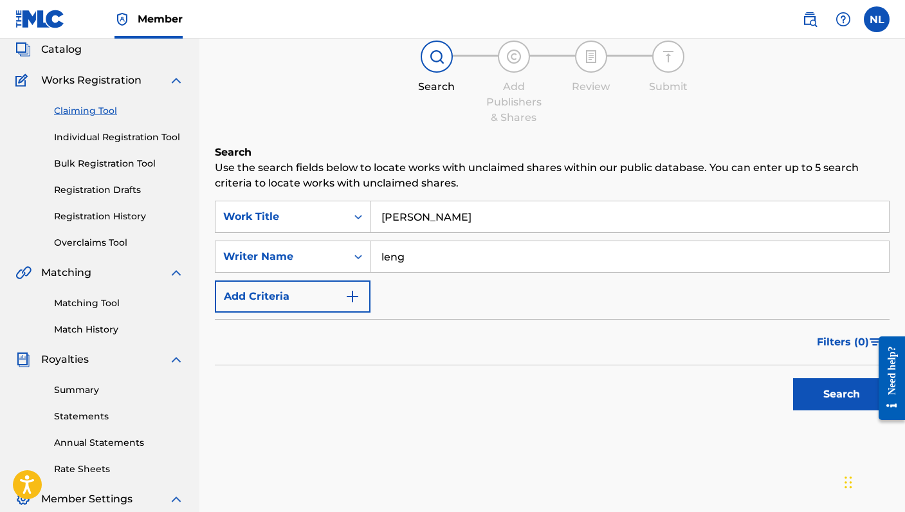
click at [800, 393] on button "Search" at bounding box center [841, 394] width 96 height 32
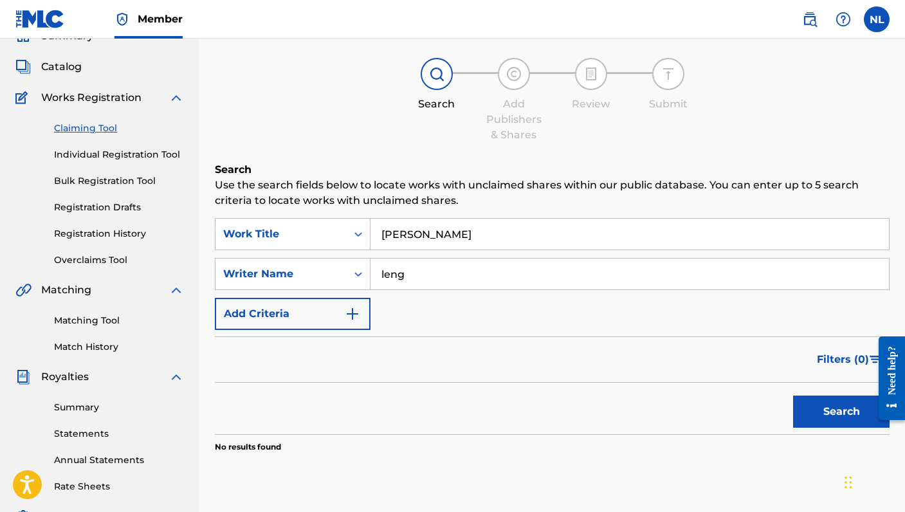
click at [131, 234] on link "Registration History" at bounding box center [119, 234] width 130 height 14
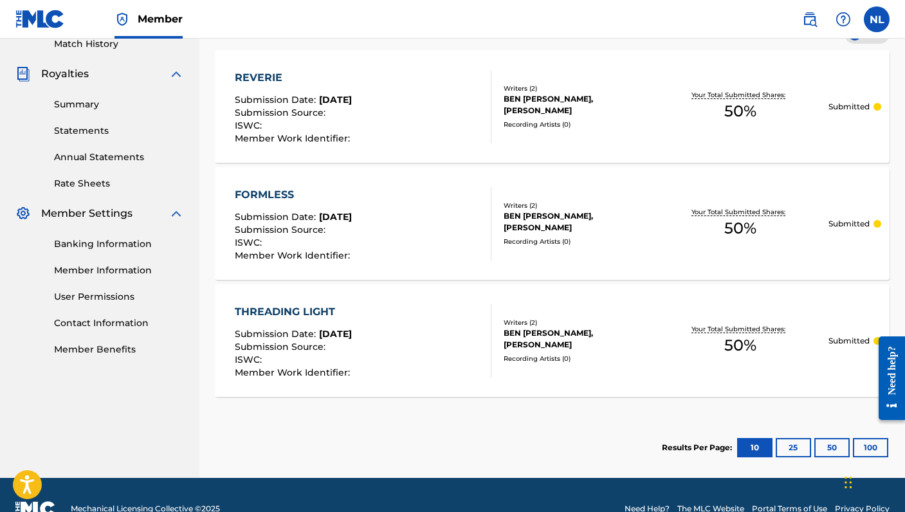
scroll to position [365, 0]
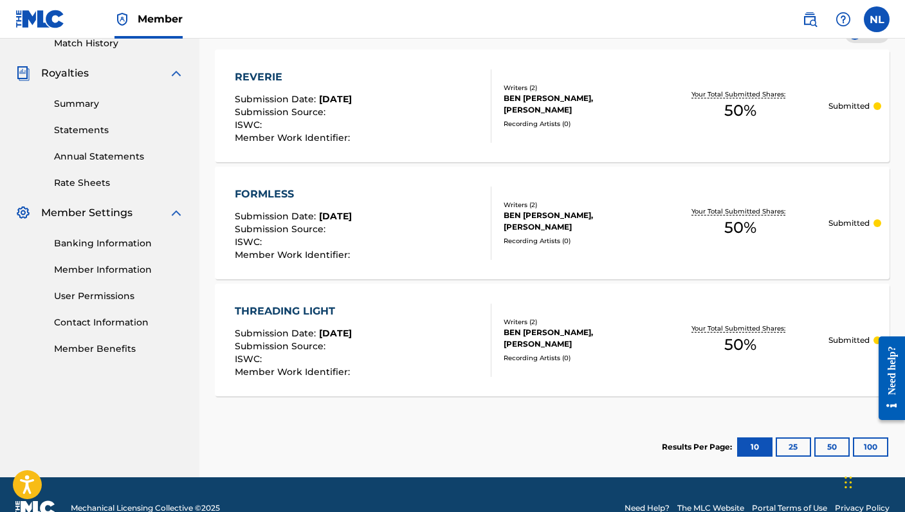
click at [271, 74] on div "REVERIE" at bounding box center [294, 76] width 118 height 15
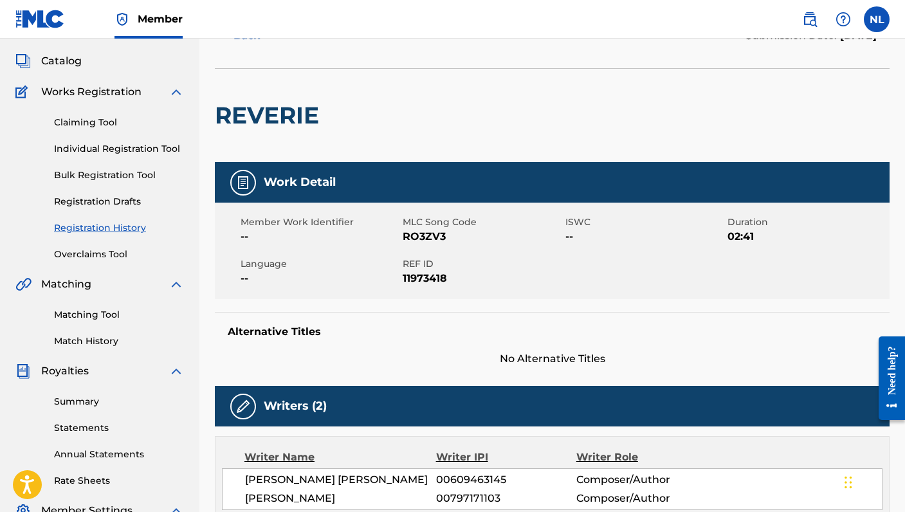
scroll to position [54, 0]
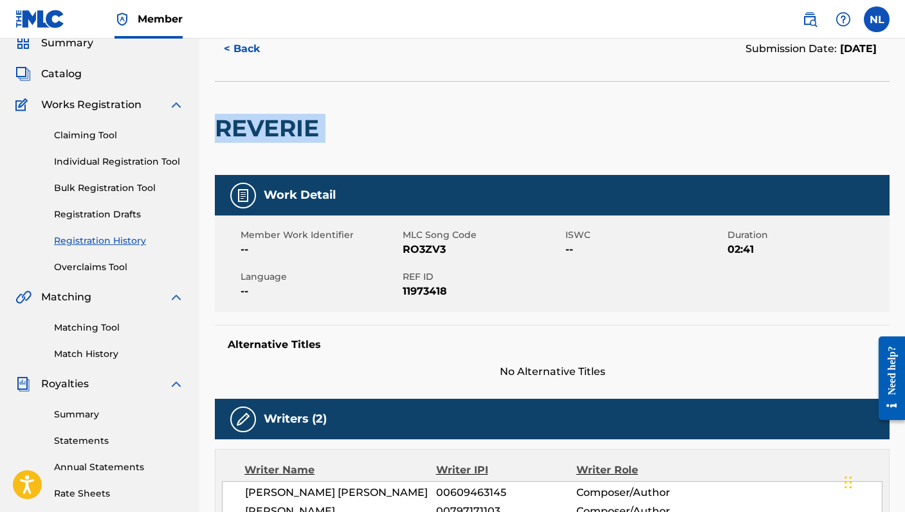
drag, startPoint x: 339, startPoint y: 126, endPoint x: 215, endPoint y: 126, distance: 124.1
click at [215, 126] on div "REVERIE" at bounding box center [552, 128] width 674 height 94
copy div "REVERIE"
click at [802, 24] on img at bounding box center [809, 19] width 15 height 15
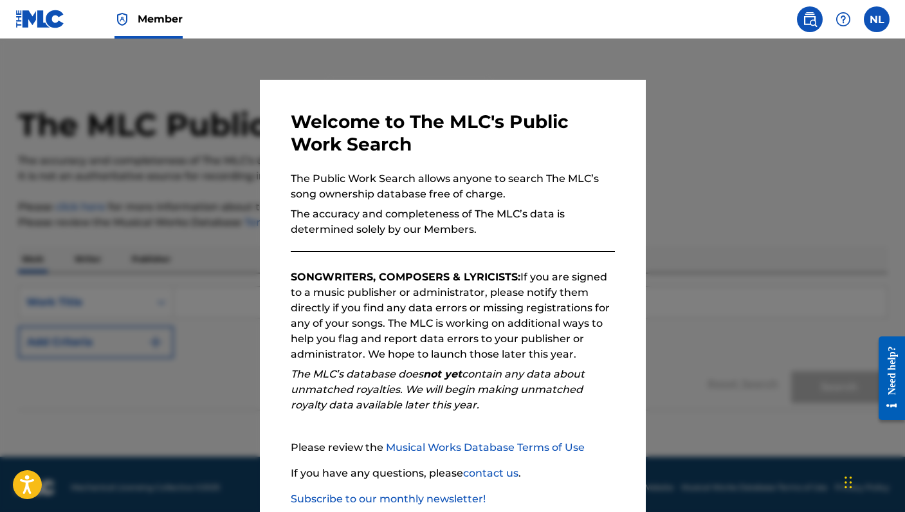
scroll to position [77, 0]
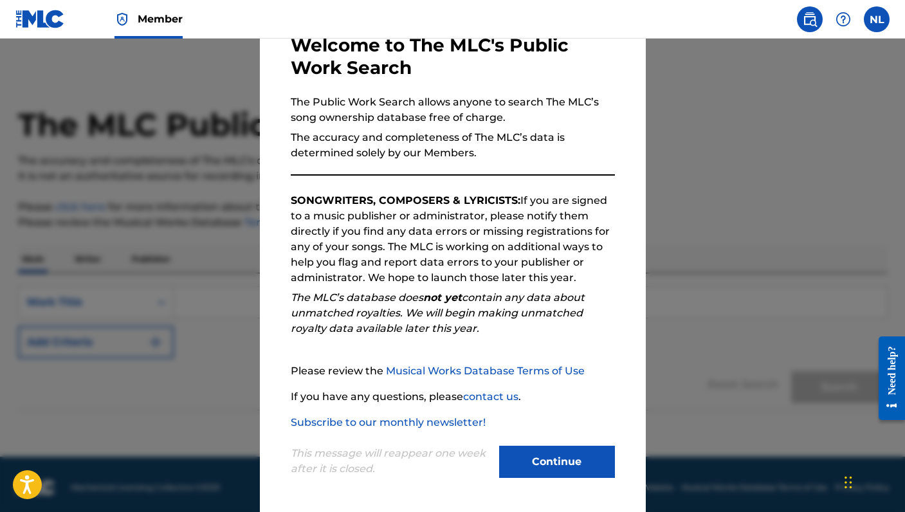
click at [533, 449] on button "Continue" at bounding box center [557, 462] width 116 height 32
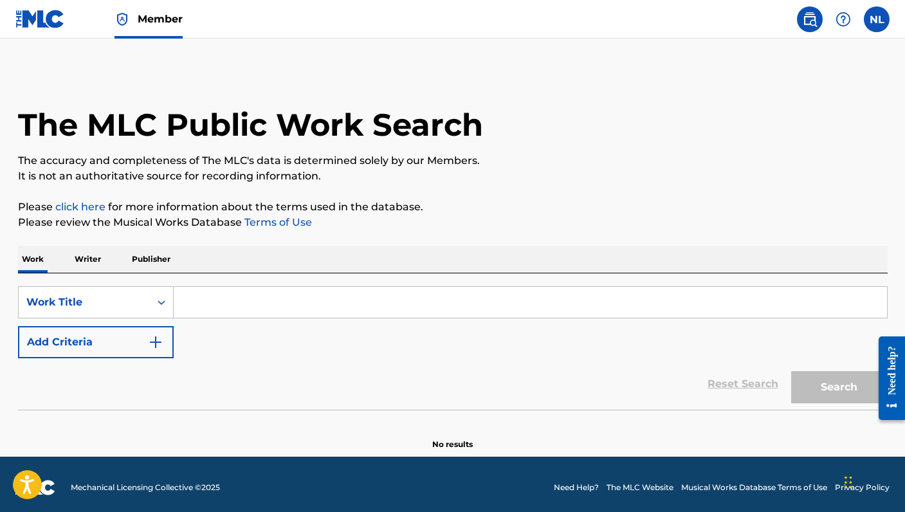
click at [465, 308] on input "Search Form" at bounding box center [530, 302] width 713 height 31
paste input "REVERIE"
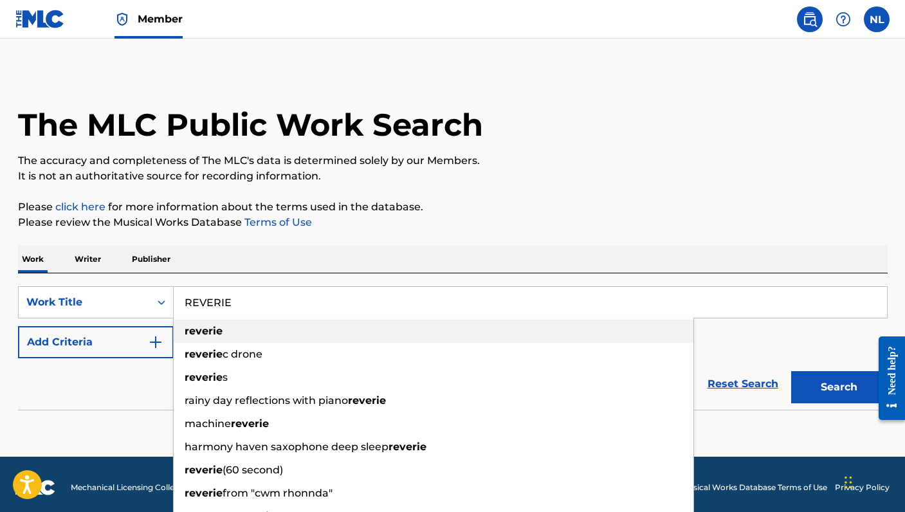
click at [321, 328] on div "reverie" at bounding box center [433, 331] width 519 height 23
type input "reverie"
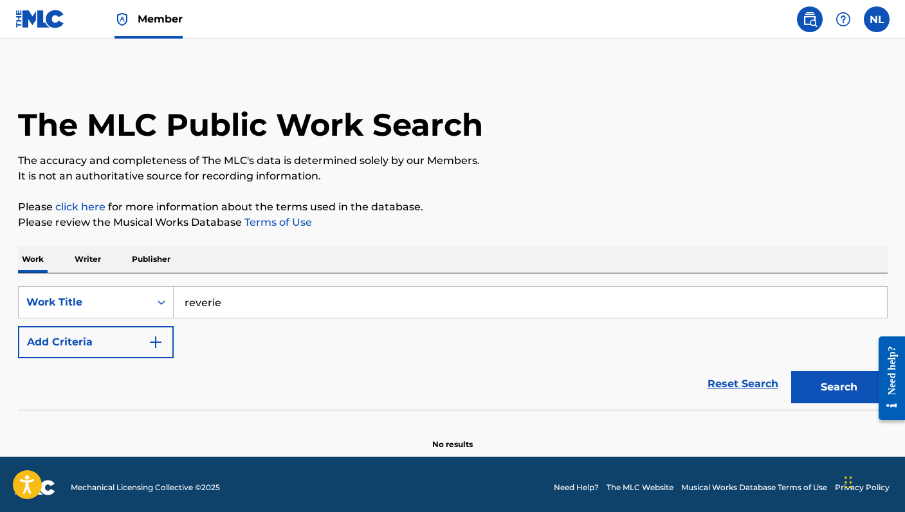
click at [145, 343] on button "Add Criteria" at bounding box center [96, 342] width 156 height 32
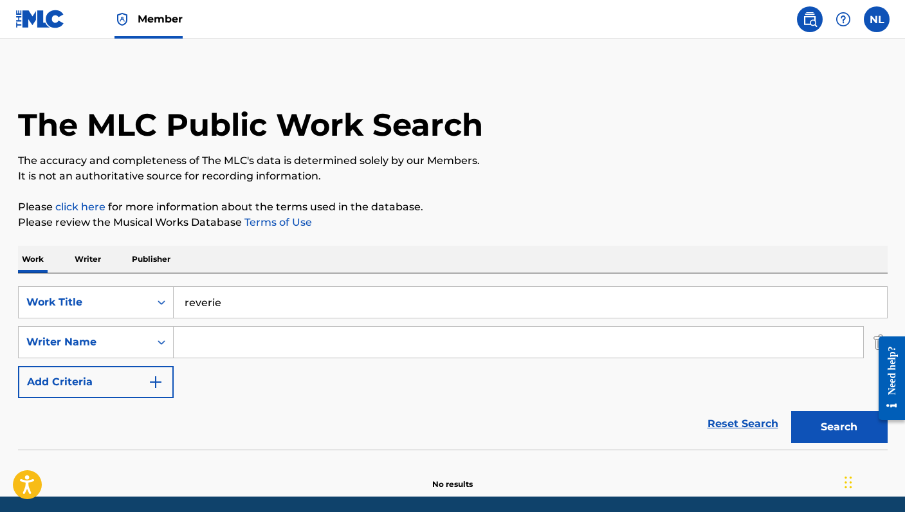
click at [190, 341] on input "Search Form" at bounding box center [518, 342] width 689 height 31
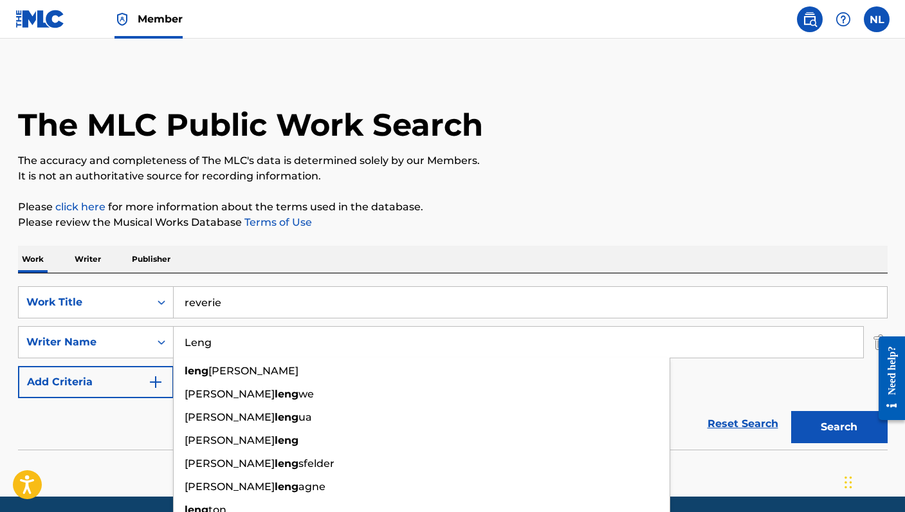
type input "Leng"
click at [349, 251] on div "Work Writer Publisher" at bounding box center [452, 259] width 869 height 27
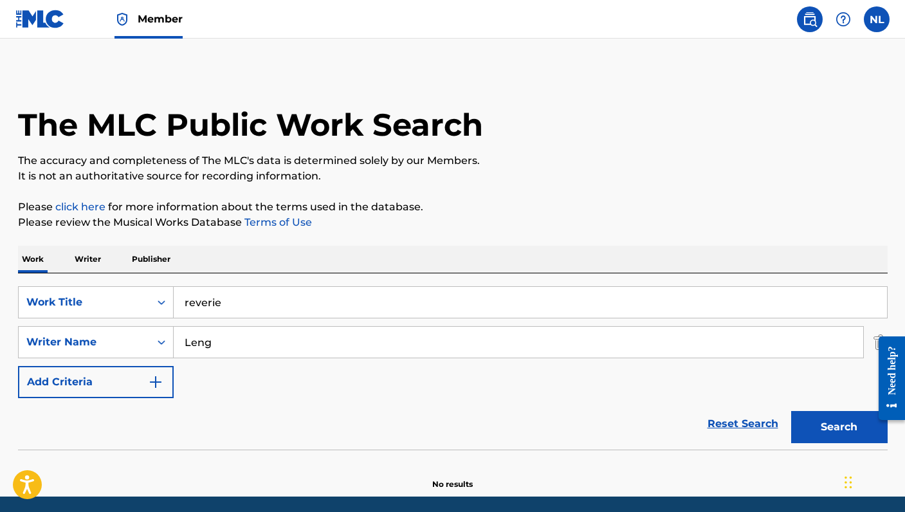
click at [813, 418] on button "Search" at bounding box center [839, 427] width 96 height 32
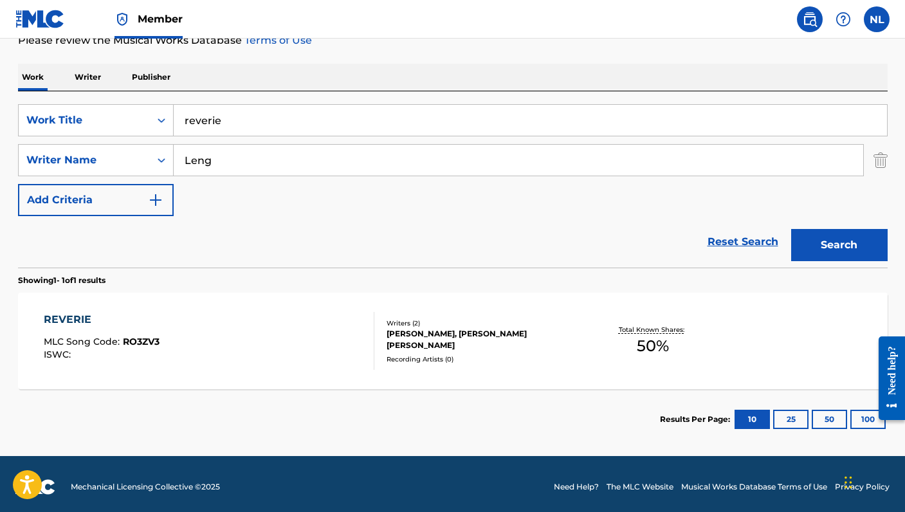
scroll to position [183, 0]
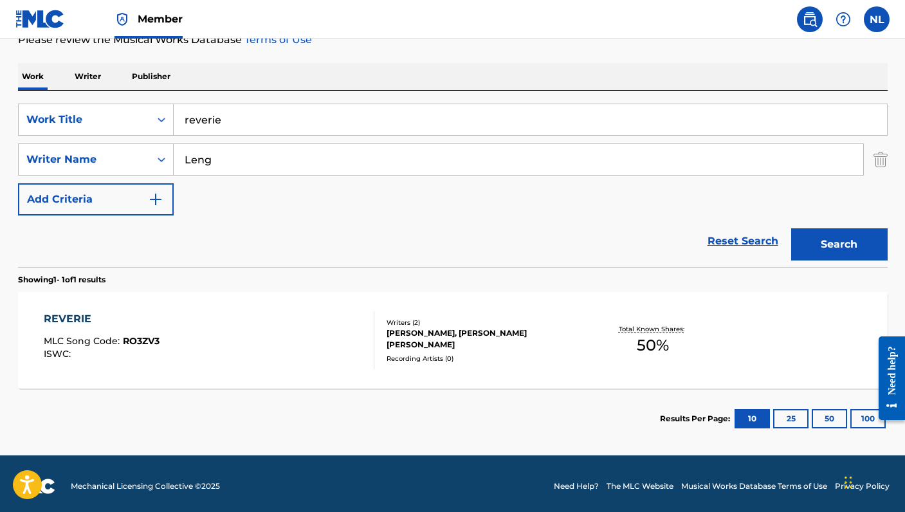
click at [71, 319] on div "REVERIE" at bounding box center [102, 318] width 116 height 15
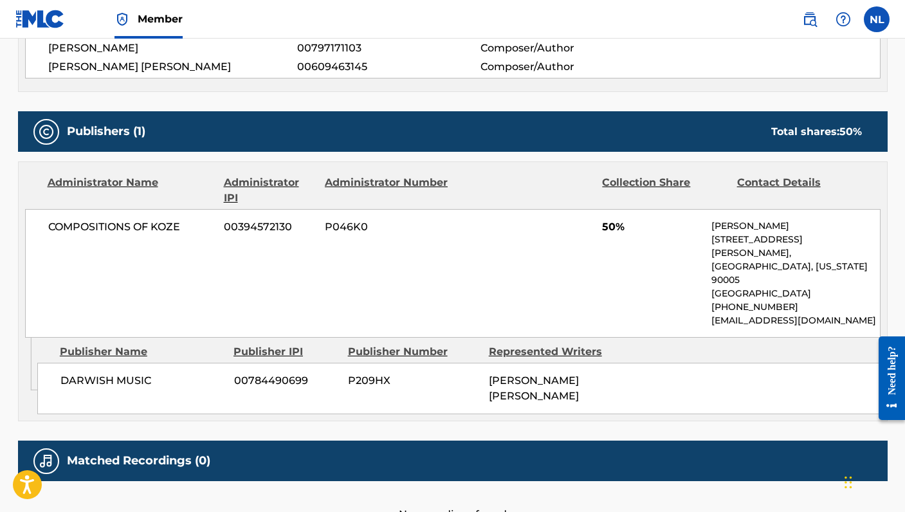
scroll to position [517, 0]
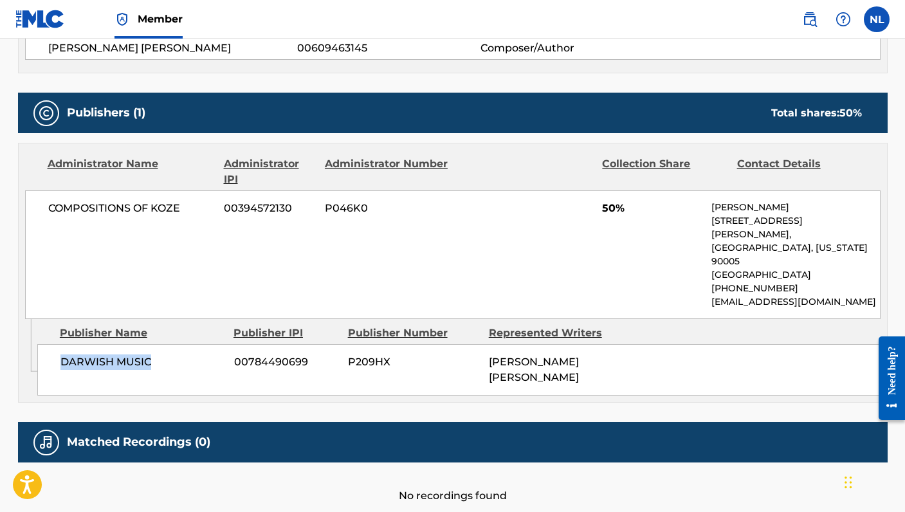
drag, startPoint x: 149, startPoint y: 334, endPoint x: 46, endPoint y: 334, distance: 102.9
click at [46, 344] on div "DARWISH MUSIC 00784490699 P209HX BEN [PERSON_NAME]" at bounding box center [458, 369] width 843 height 51
copy span "DARWISH MUSIC"
